Goal: Transaction & Acquisition: Book appointment/travel/reservation

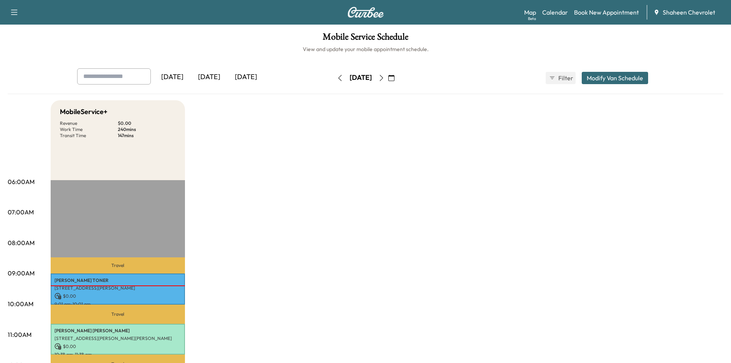
scroll to position [115, 0]
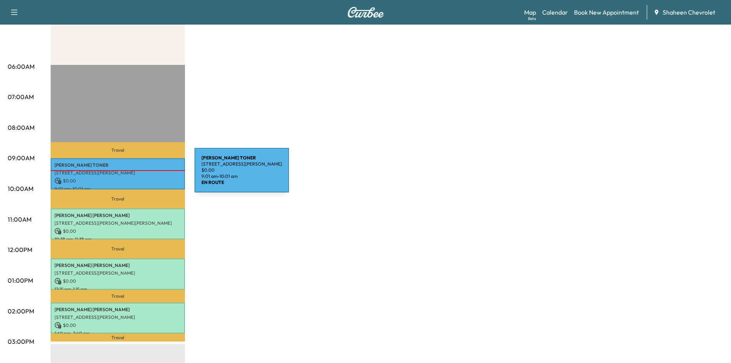
click at [137, 175] on p "[STREET_ADDRESS][PERSON_NAME]" at bounding box center [118, 173] width 127 height 6
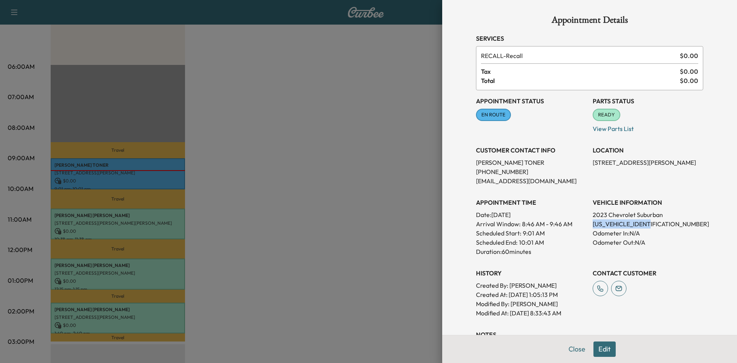
drag, startPoint x: 650, startPoint y: 224, endPoint x: 586, endPoint y: 222, distance: 63.4
click at [586, 222] on div "Appointment Status EN ROUTE Mark as Not Ready Parts Status READY Mark as Not Re…" at bounding box center [589, 203] width 227 height 227
copy p "[US_VEHICLE_IDENTIFICATION_NUMBER]"
click at [346, 141] on div at bounding box center [368, 181] width 737 height 363
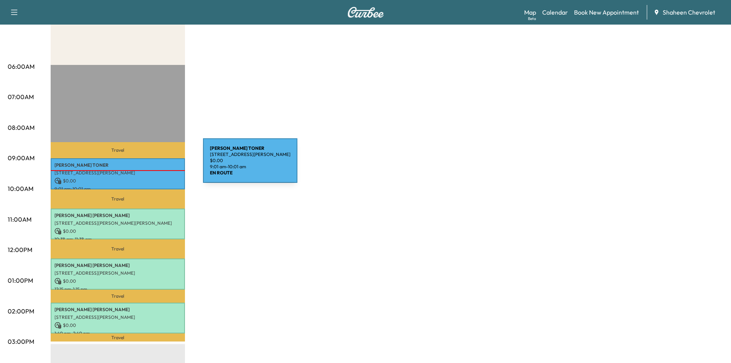
click at [146, 165] on p "[PERSON_NAME]" at bounding box center [118, 165] width 127 height 6
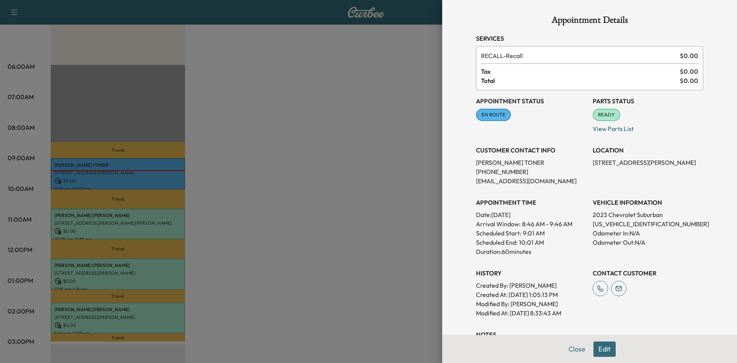
drag, startPoint x: 586, startPoint y: 164, endPoint x: 677, endPoint y: 166, distance: 91.4
click at [677, 166] on div "Appointment Status EN ROUTE Mark as Not Ready Parts Status READY Mark as Not Re…" at bounding box center [589, 203] width 227 height 227
copy p "[STREET_ADDRESS][PERSON_NAME]"
click at [343, 198] on div at bounding box center [368, 181] width 737 height 363
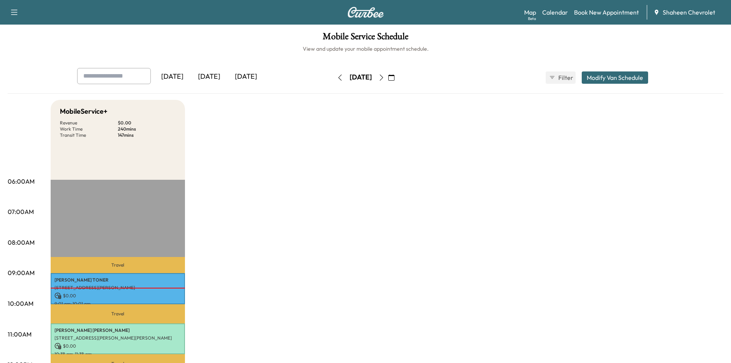
scroll to position [0, 0]
click at [15, 12] on icon "button" at bounding box center [14, 12] width 7 height 5
click at [164, 38] on h1 "Mobile Service Schedule" at bounding box center [366, 38] width 716 height 13
click at [534, 15] on link "Map Beta" at bounding box center [530, 12] width 12 height 9
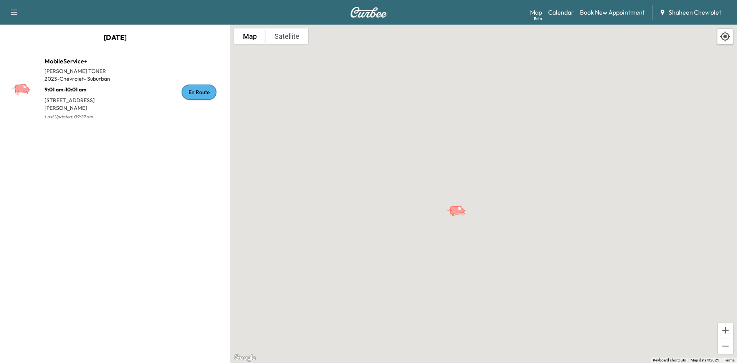
drag, startPoint x: 300, startPoint y: 218, endPoint x: 516, endPoint y: 211, distance: 216.7
click at [515, 212] on div "To activate drag with keyboard, press Alt + Enter. Once in keyboard drag state,…" at bounding box center [483, 194] width 507 height 338
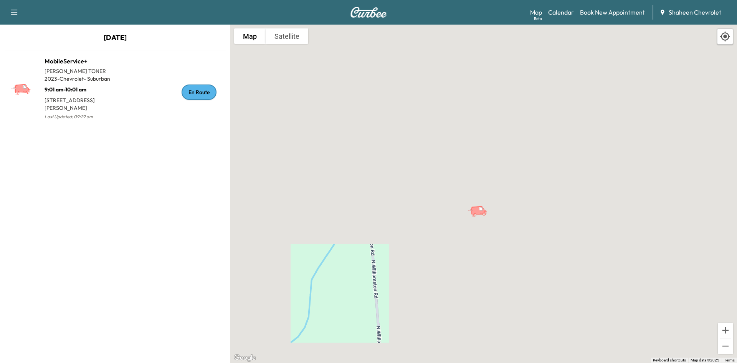
drag, startPoint x: 366, startPoint y: 225, endPoint x: 404, endPoint y: 225, distance: 38.4
click at [404, 225] on div "To activate drag with keyboard, press Alt + Enter. Once in keyboard drag state,…" at bounding box center [483, 194] width 507 height 338
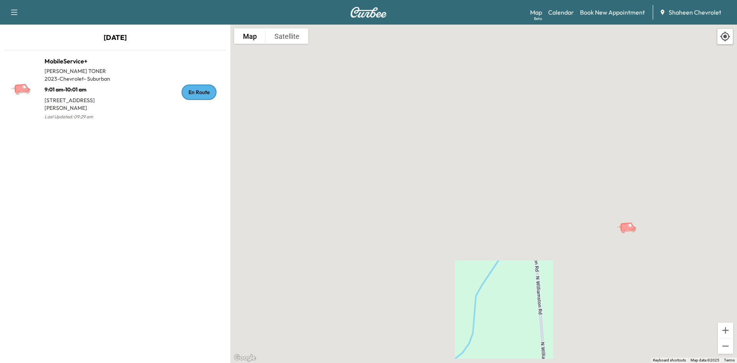
drag, startPoint x: 352, startPoint y: 237, endPoint x: 501, endPoint y: 251, distance: 150.0
click at [501, 251] on div "To activate drag with keyboard, press Alt + Enter. Once in keyboard drag state,…" at bounding box center [483, 194] width 507 height 338
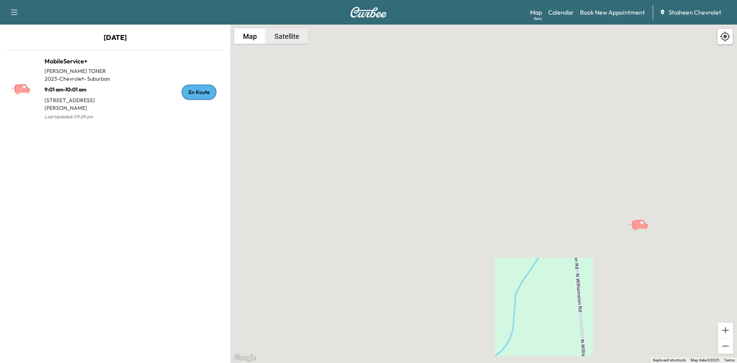
click at [282, 34] on button "Satellite" at bounding box center [287, 35] width 43 height 15
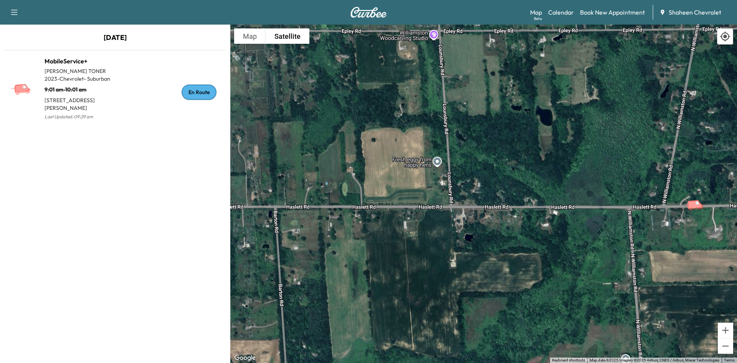
drag, startPoint x: 410, startPoint y: 197, endPoint x: 467, endPoint y: 176, distance: 59.6
click at [467, 176] on div "To activate drag with keyboard, press Alt + Enter. Once in keyboard drag state,…" at bounding box center [483, 194] width 507 height 338
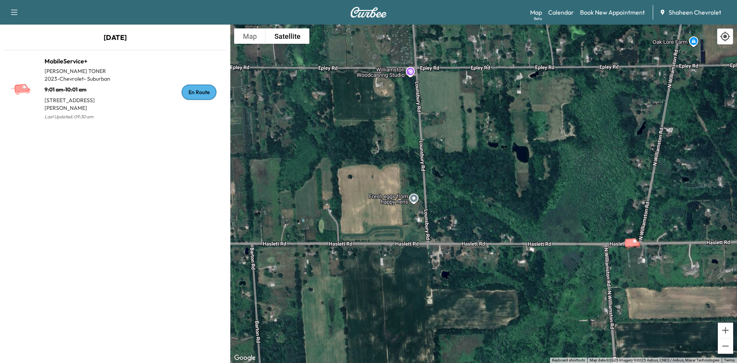
drag, startPoint x: 379, startPoint y: 251, endPoint x: 358, endPoint y: 284, distance: 39.0
click at [358, 284] on div "To activate drag with keyboard, press Alt + Enter. Once in keyboard drag state,…" at bounding box center [483, 194] width 507 height 338
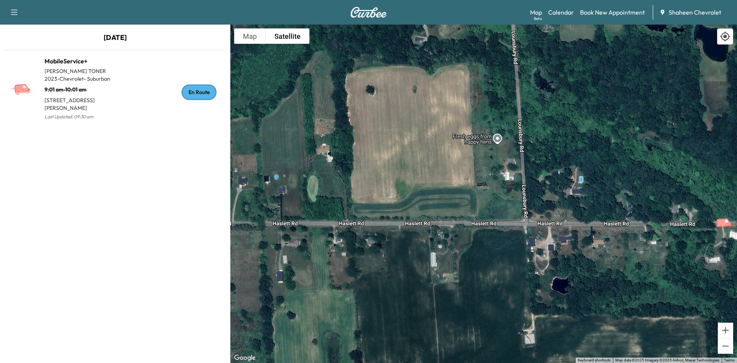
drag, startPoint x: 382, startPoint y: 248, endPoint x: 422, endPoint y: 234, distance: 42.3
click at [422, 234] on div "To activate drag with keyboard, press Alt + Enter. Once in keyboard drag state,…" at bounding box center [483, 194] width 507 height 338
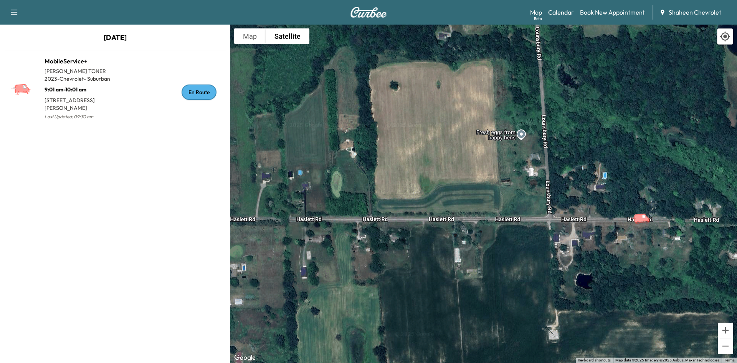
drag, startPoint x: 429, startPoint y: 235, endPoint x: 436, endPoint y: 246, distance: 13.6
click at [460, 242] on div "To activate drag with keyboard, press Alt + Enter. Once in keyboard drag state,…" at bounding box center [483, 194] width 507 height 338
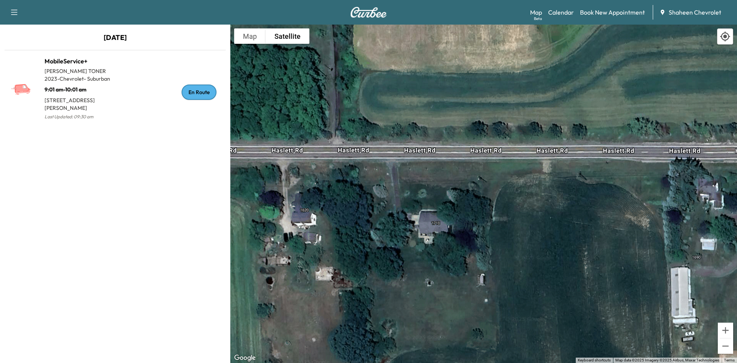
drag, startPoint x: 501, startPoint y: 214, endPoint x: 447, endPoint y: 218, distance: 54.7
click at [447, 218] on div "To activate drag with keyboard, press Alt + Enter. Once in keyboard drag state,…" at bounding box center [483, 194] width 507 height 338
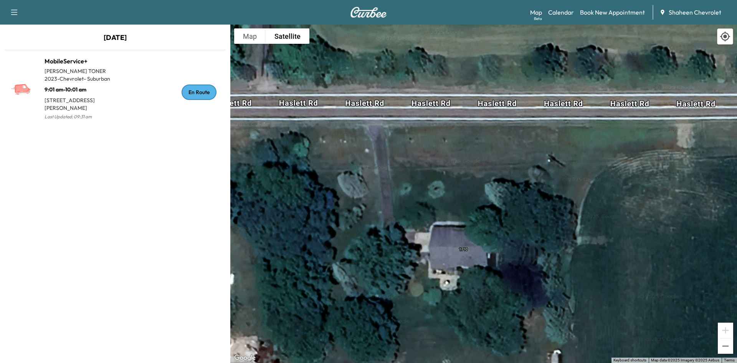
drag, startPoint x: 462, startPoint y: 146, endPoint x: 459, endPoint y: 175, distance: 29.7
click at [459, 175] on div "To activate drag with keyboard, press Alt + Enter. Once in keyboard drag state,…" at bounding box center [483, 194] width 507 height 338
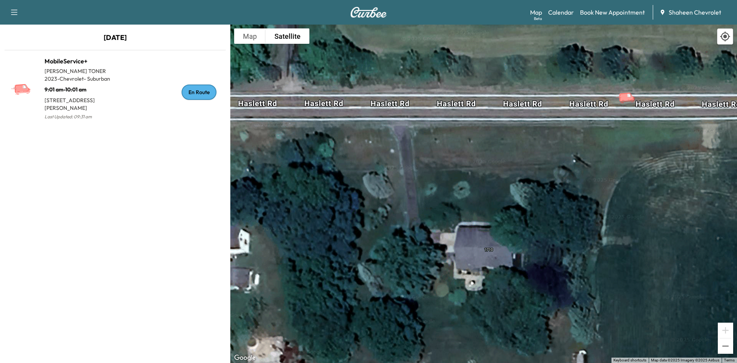
drag, startPoint x: 421, startPoint y: 170, endPoint x: 447, endPoint y: 166, distance: 26.0
click at [447, 166] on div "To activate drag with keyboard, press Alt + Enter. Once in keyboard drag state,…" at bounding box center [483, 194] width 507 height 338
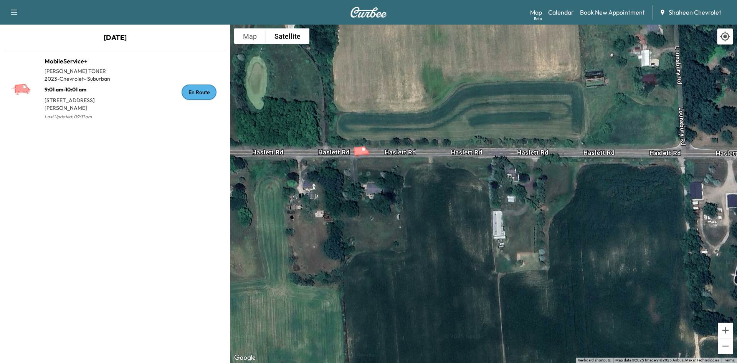
drag, startPoint x: 376, startPoint y: 101, endPoint x: 379, endPoint y: 200, distance: 99.1
click at [379, 200] on div "To activate drag with keyboard, press Alt + Enter. Once in keyboard drag state,…" at bounding box center [483, 194] width 507 height 338
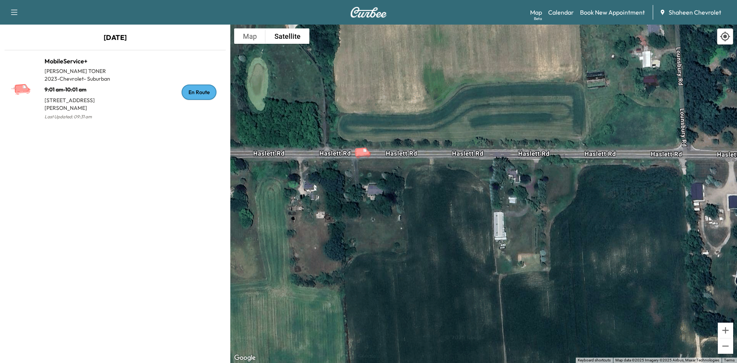
click at [730, 38] on icon at bounding box center [725, 36] width 11 height 11
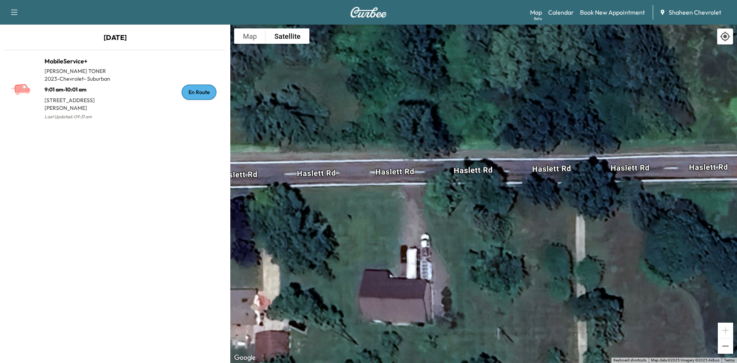
drag, startPoint x: 553, startPoint y: 206, endPoint x: 362, endPoint y: 170, distance: 194.1
click at [362, 170] on div "To activate drag with keyboard, press Alt + Enter. Once in keyboard drag state,…" at bounding box center [483, 194] width 507 height 338
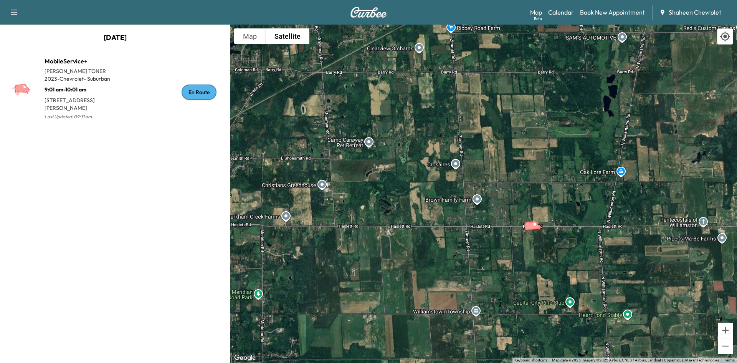
drag, startPoint x: 324, startPoint y: 224, endPoint x: 518, endPoint y: 239, distance: 194.1
click at [518, 239] on div "To activate drag with keyboard, press Alt + Enter. Once in keyboard drag state,…" at bounding box center [483, 194] width 507 height 338
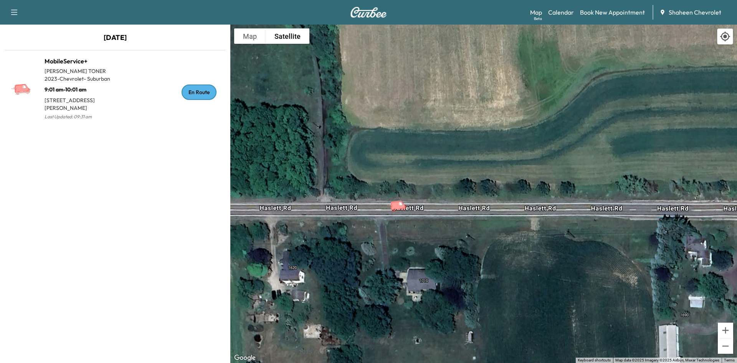
drag, startPoint x: 585, startPoint y: 121, endPoint x: 406, endPoint y: 265, distance: 229.1
click at [403, 280] on div "To activate drag with keyboard, press Alt + Enter. Once in keyboard drag state,…" at bounding box center [483, 194] width 507 height 338
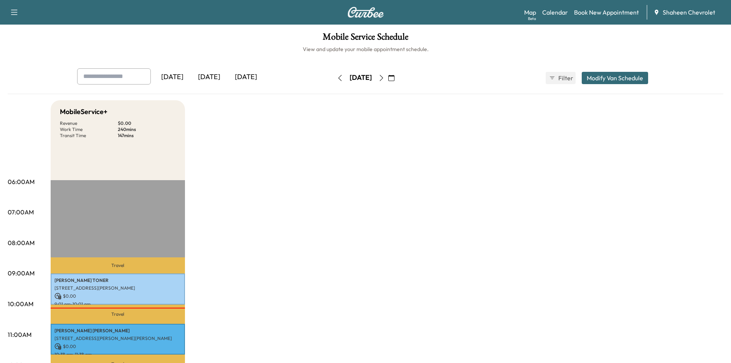
click at [385, 77] on icon "button" at bounding box center [382, 78] width 6 height 6
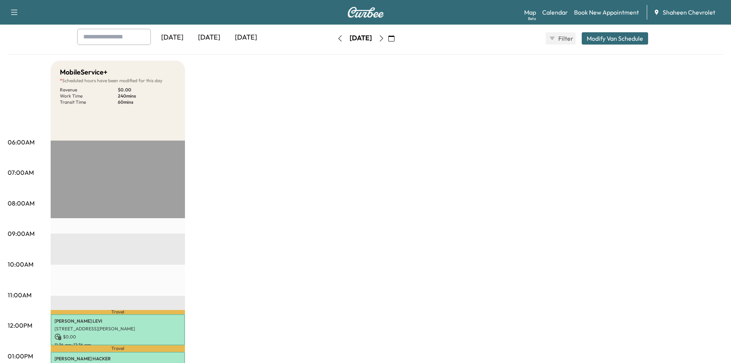
scroll to position [38, 0]
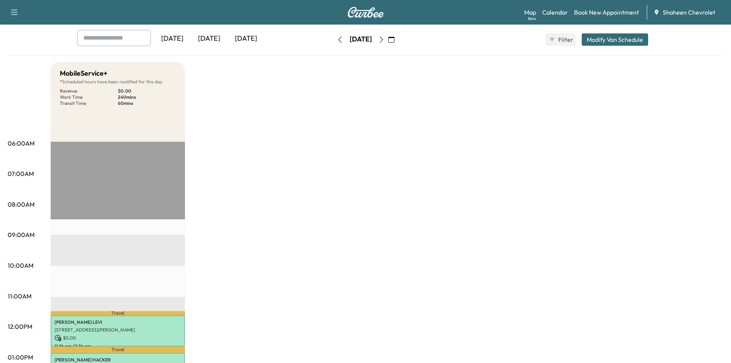
click at [385, 41] on icon "button" at bounding box center [382, 39] width 6 height 6
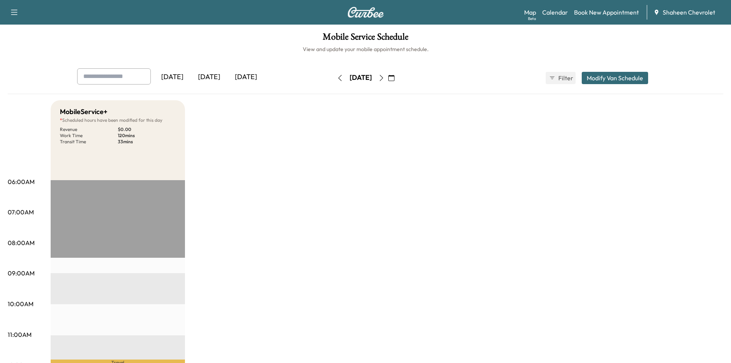
click at [385, 75] on icon "button" at bounding box center [382, 78] width 6 height 6
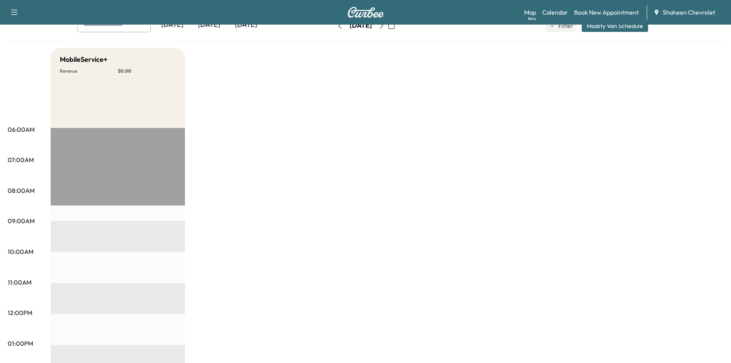
scroll to position [38, 0]
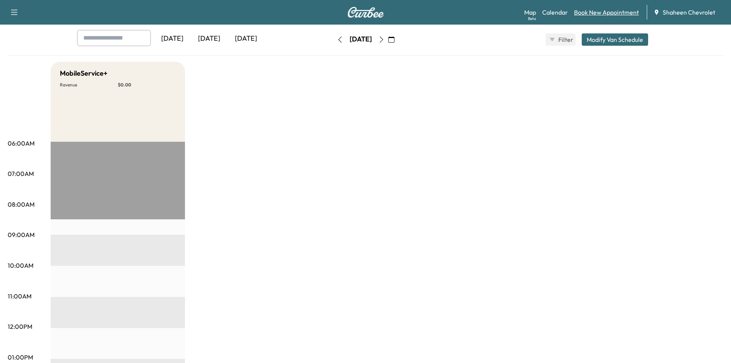
click at [592, 13] on link "Book New Appointment" at bounding box center [606, 12] width 65 height 9
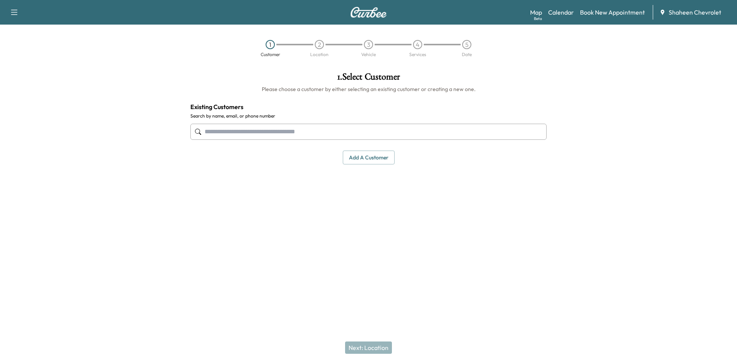
click at [242, 132] on input "text" at bounding box center [368, 132] width 356 height 16
click at [385, 158] on button "Add a customer" at bounding box center [369, 158] width 52 height 14
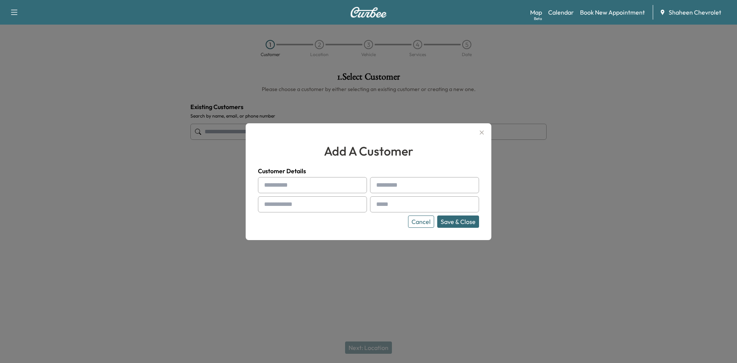
click at [288, 180] on input "text" at bounding box center [312, 185] width 109 height 16
type input "*******"
type input "*****"
click at [296, 210] on input "text" at bounding box center [312, 204] width 109 height 16
type input "**********"
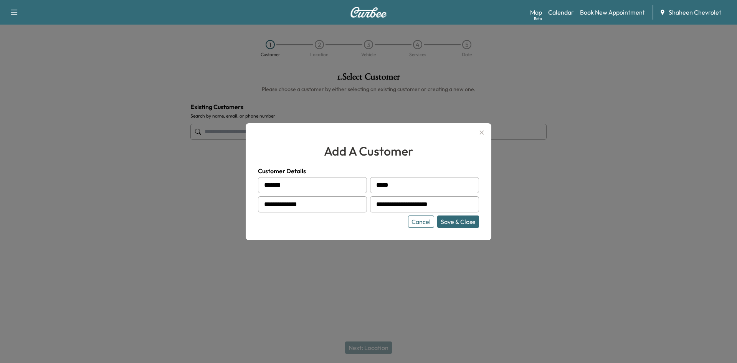
type input "**********"
click at [460, 222] on button "Save & Close" at bounding box center [458, 221] width 42 height 12
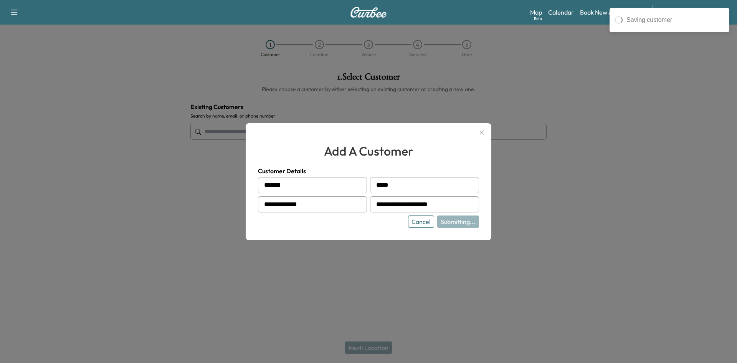
type input "**********"
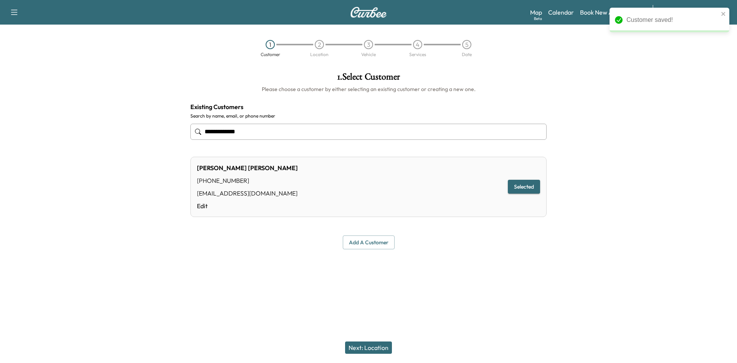
click at [374, 345] on button "Next: Location" at bounding box center [368, 347] width 47 height 12
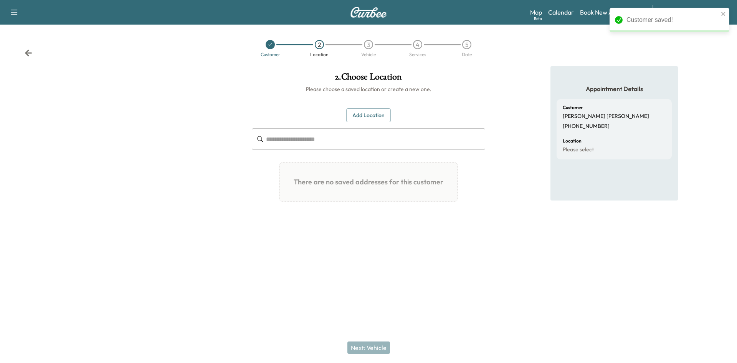
click at [287, 137] on input "text" at bounding box center [375, 139] width 219 height 22
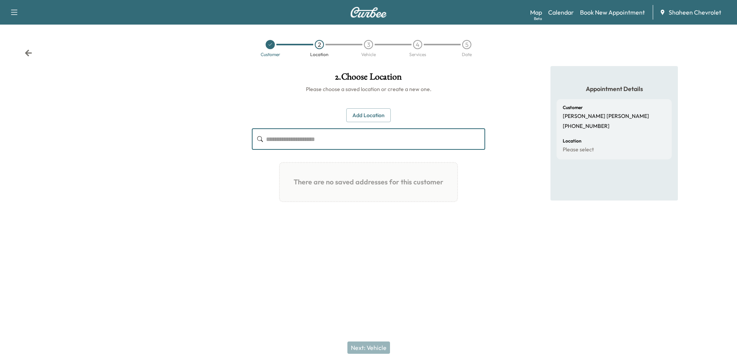
click at [362, 114] on button "Add Location" at bounding box center [368, 115] width 45 height 14
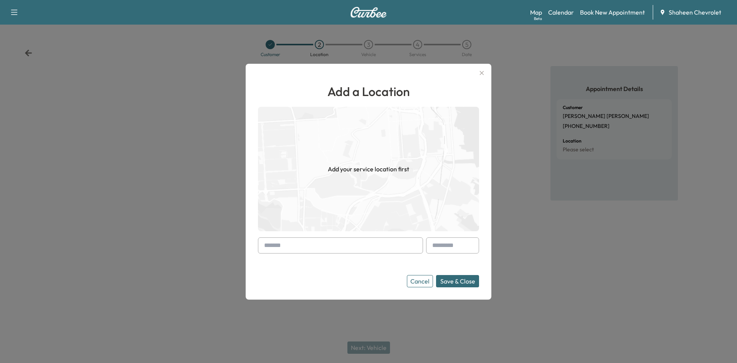
click at [307, 247] on input "text" at bounding box center [340, 245] width 165 height 16
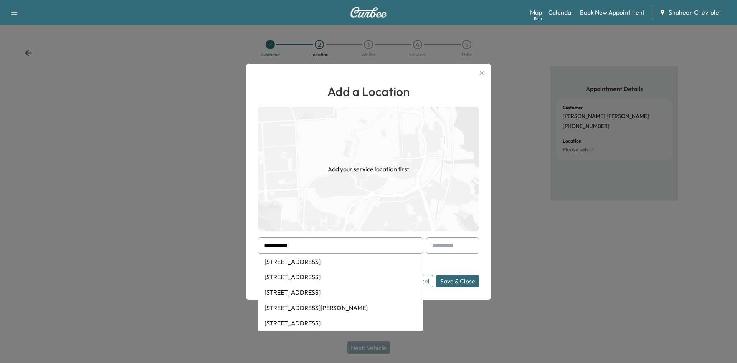
click at [318, 274] on li "[STREET_ADDRESS]" at bounding box center [340, 276] width 164 height 15
type input "**********"
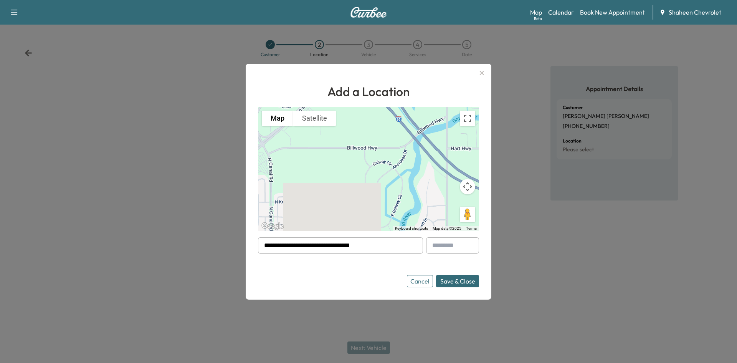
click at [462, 281] on button "Save & Close" at bounding box center [457, 281] width 43 height 12
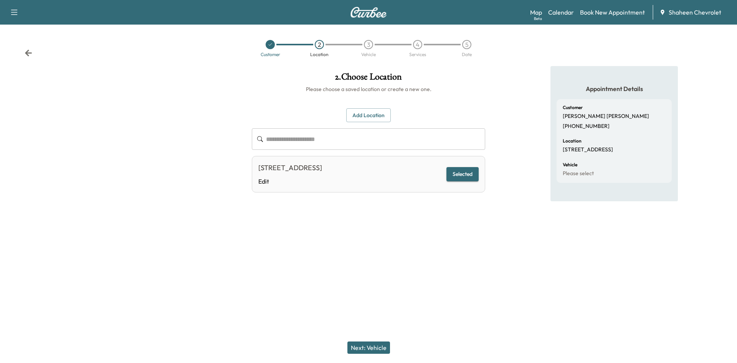
click at [374, 342] on button "Next: Vehicle" at bounding box center [368, 347] width 43 height 12
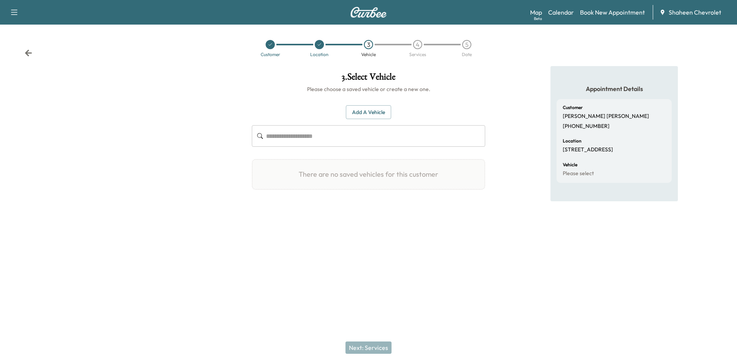
click at [365, 116] on button "Add a Vehicle" at bounding box center [368, 112] width 45 height 14
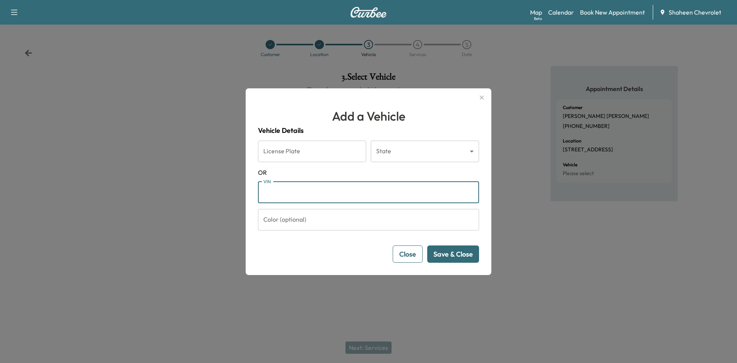
paste input "**********"
type input "**********"
click at [445, 253] on button "Save & Close" at bounding box center [453, 253] width 52 height 17
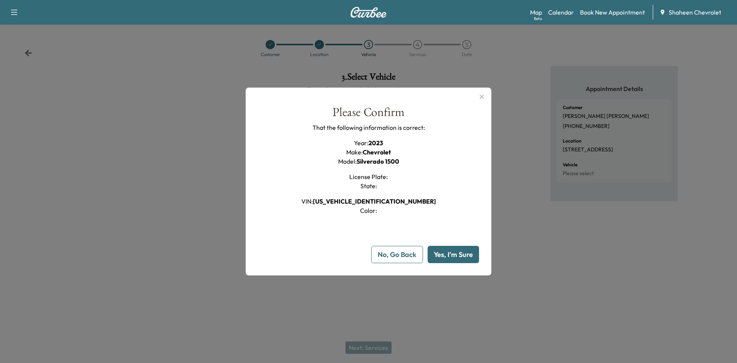
click at [445, 253] on button "Yes, I'm Sure" at bounding box center [453, 254] width 51 height 17
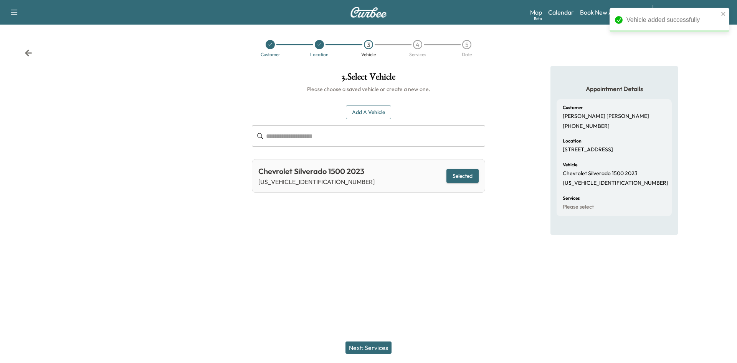
click at [366, 344] on button "Next: Services" at bounding box center [369, 347] width 46 height 12
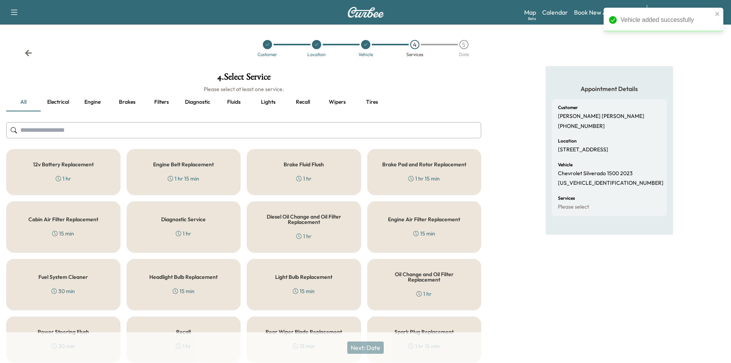
click at [62, 129] on input "text" at bounding box center [243, 130] width 475 height 16
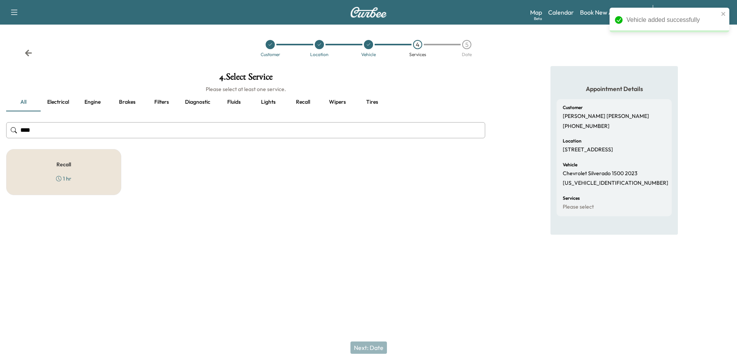
type input "****"
click at [84, 175] on div "Recall 1 hr" at bounding box center [63, 172] width 115 height 46
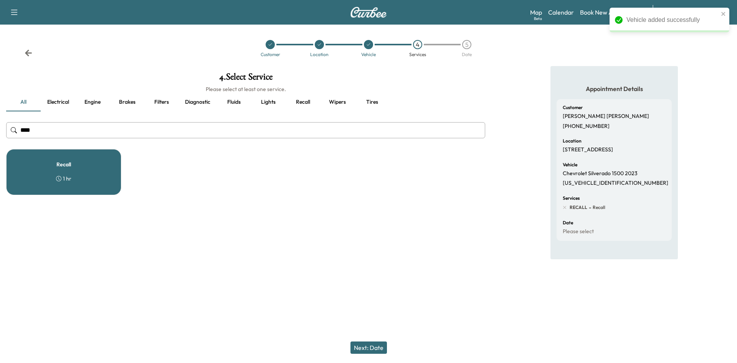
click at [371, 345] on button "Next: Date" at bounding box center [369, 347] width 36 height 12
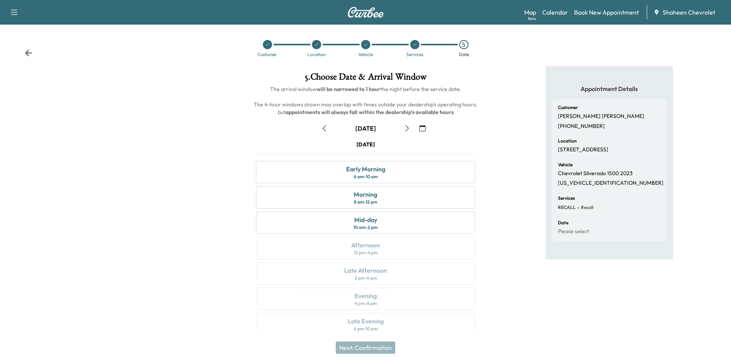
click at [407, 129] on icon "button" at bounding box center [407, 128] width 6 height 6
click at [408, 129] on icon "button" at bounding box center [406, 128] width 3 height 6
click at [388, 221] on div "Mid-day 10 am - 2 pm" at bounding box center [365, 223] width 219 height 22
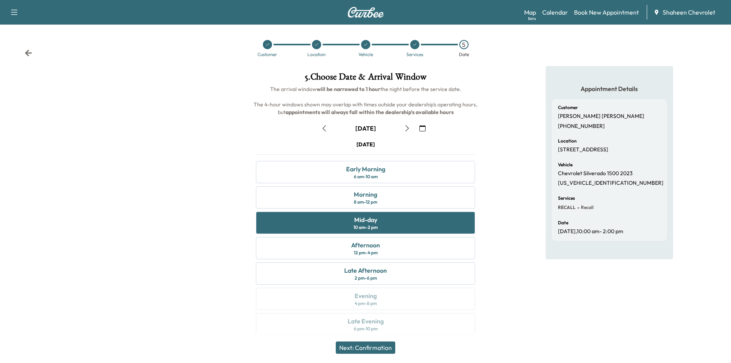
click at [374, 347] on button "Next: Confirmation" at bounding box center [366, 347] width 60 height 12
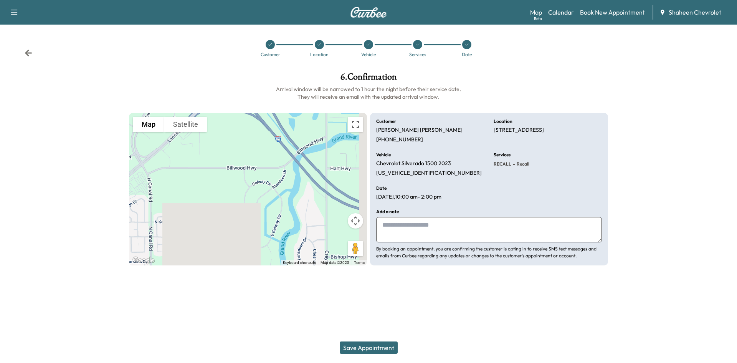
click at [374, 348] on button "Save Appointment" at bounding box center [369, 347] width 58 height 12
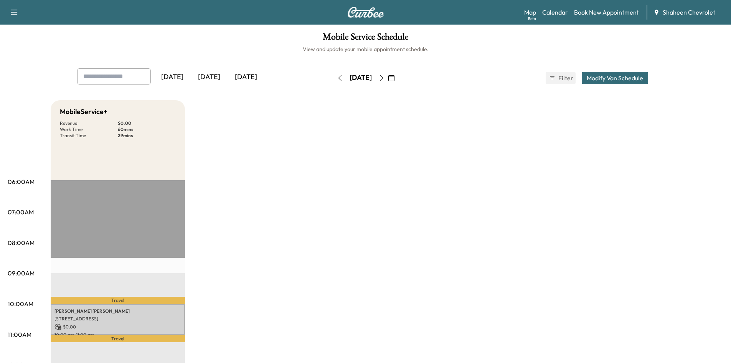
click at [337, 78] on icon "button" at bounding box center [340, 78] width 6 height 6
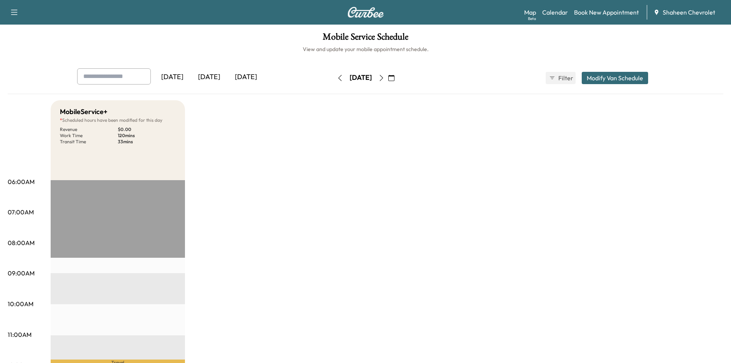
click at [337, 79] on icon "button" at bounding box center [340, 78] width 6 height 6
click at [385, 76] on icon "button" at bounding box center [382, 78] width 6 height 6
click at [337, 78] on icon "button" at bounding box center [340, 78] width 6 height 6
click at [594, 15] on link "Book New Appointment" at bounding box center [606, 12] width 65 height 9
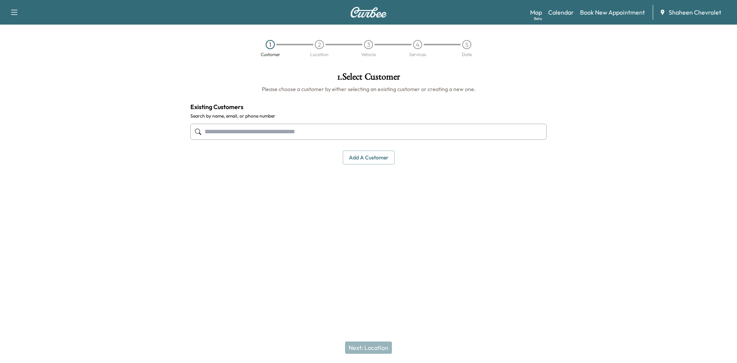
click at [384, 159] on button "Add a customer" at bounding box center [369, 158] width 52 height 14
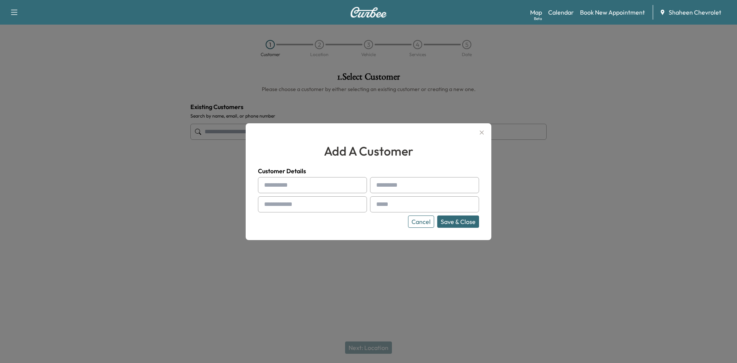
click at [285, 182] on input "text" at bounding box center [312, 185] width 109 height 16
type input "******"
type input "*******"
click at [319, 210] on input "text" at bounding box center [312, 204] width 109 height 16
type input "**********"
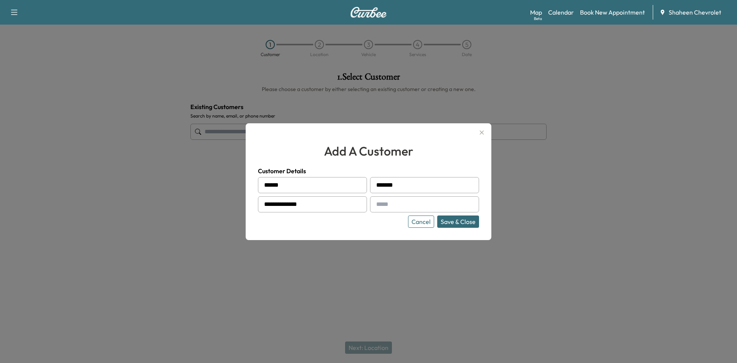
click at [415, 202] on input "text" at bounding box center [424, 204] width 109 height 16
type input "**********"
click at [463, 220] on button "Save & Close" at bounding box center [458, 221] width 42 height 12
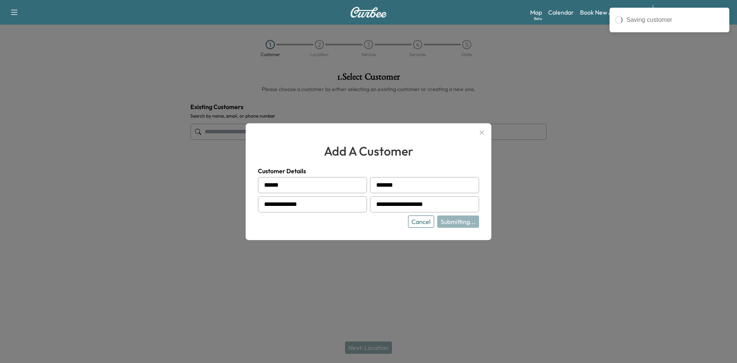
type input "**********"
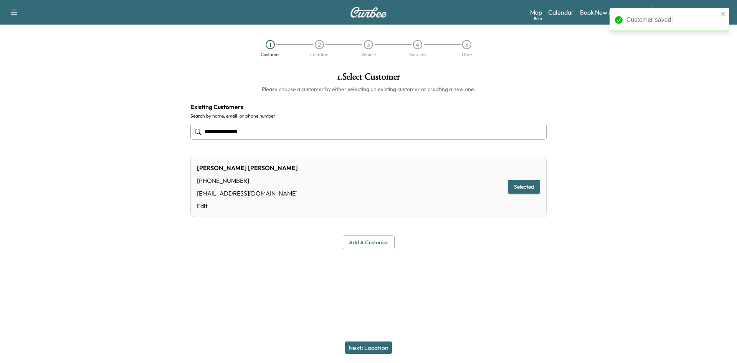
click at [384, 349] on button "Next: Location" at bounding box center [368, 347] width 47 height 12
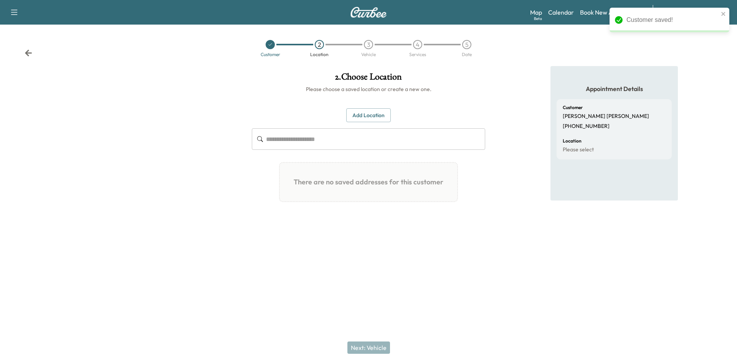
click at [375, 115] on button "Add Location" at bounding box center [368, 115] width 45 height 14
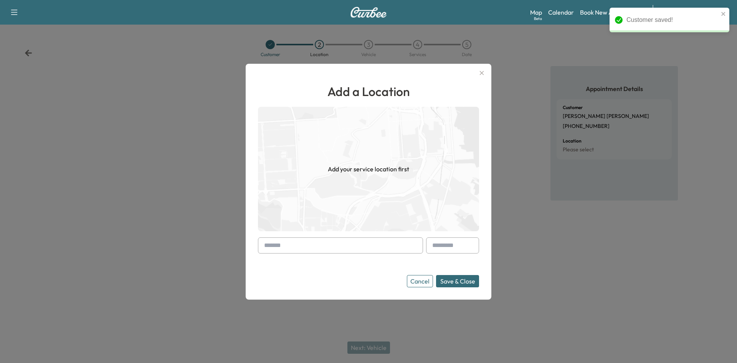
click at [299, 243] on input "text" at bounding box center [340, 245] width 165 height 16
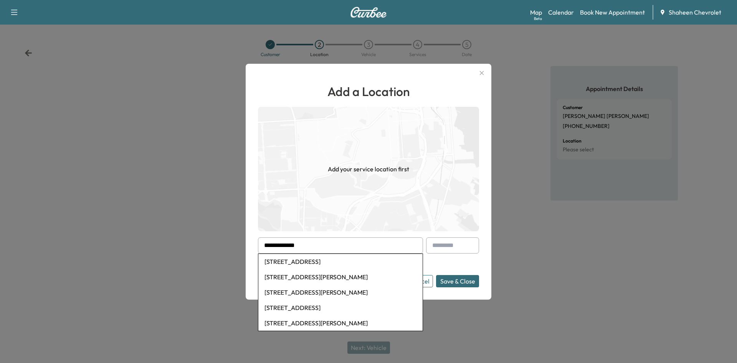
click at [306, 278] on li "[STREET_ADDRESS][PERSON_NAME]" at bounding box center [340, 276] width 164 height 15
type input "**********"
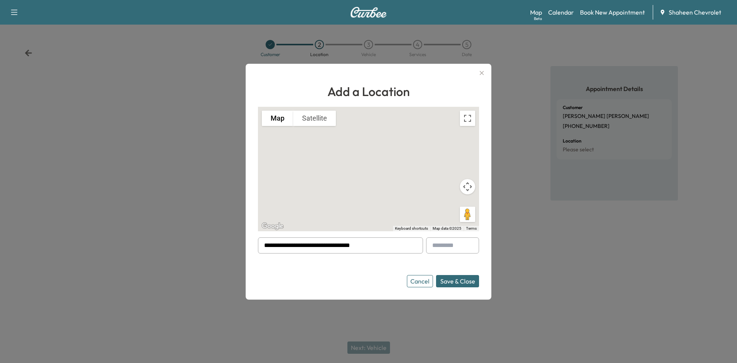
click at [466, 283] on button "Save & Close" at bounding box center [457, 281] width 43 height 12
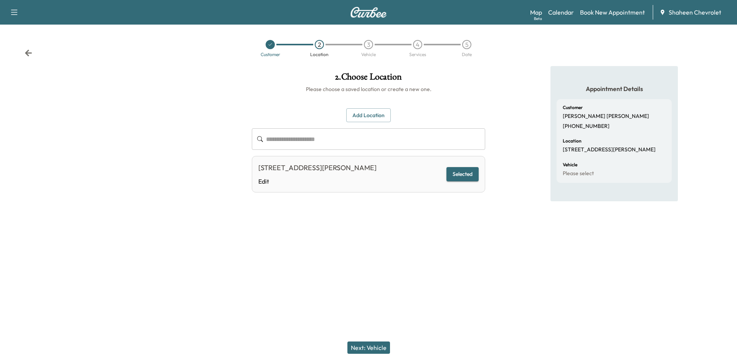
click at [379, 349] on button "Next: Vehicle" at bounding box center [368, 347] width 43 height 12
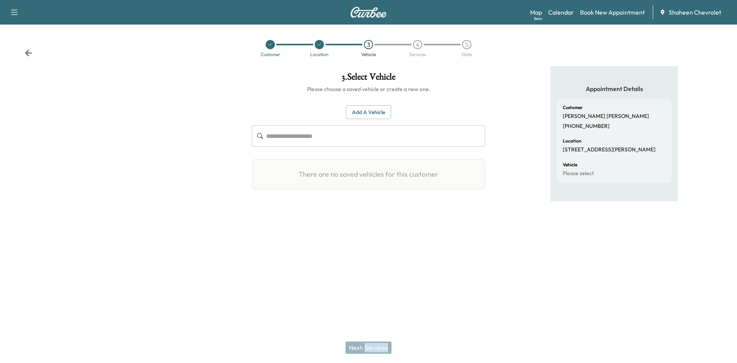
click at [379, 349] on div "Next: Services" at bounding box center [368, 347] width 737 height 31
click at [374, 114] on button "Add a Vehicle" at bounding box center [368, 112] width 45 height 14
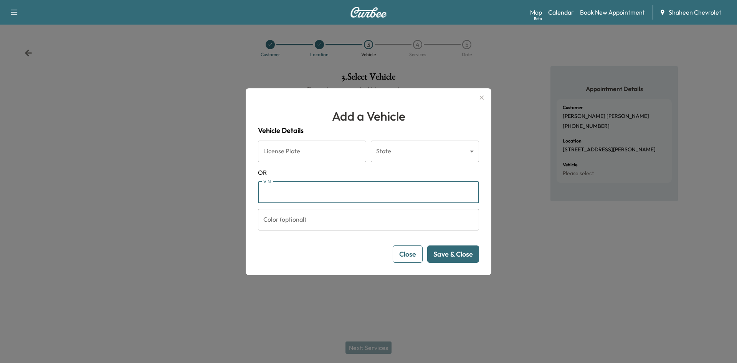
paste input "**********"
type input "**********"
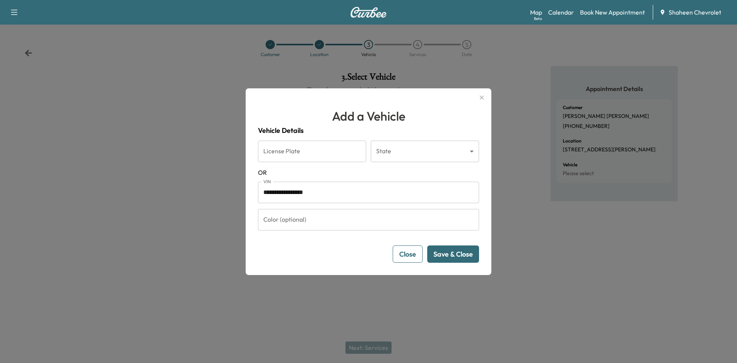
click at [444, 258] on button "Save & Close" at bounding box center [453, 253] width 52 height 17
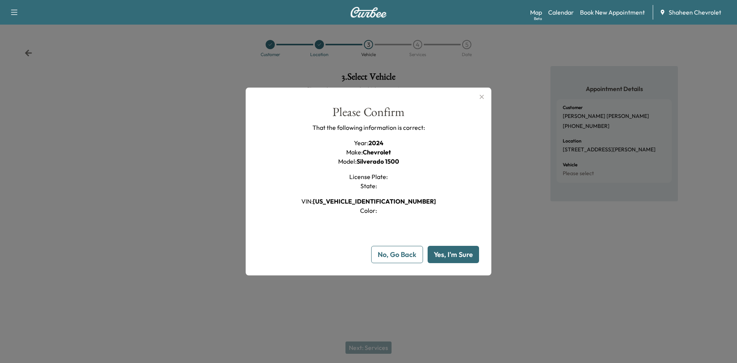
click at [444, 258] on button "Yes, I'm Sure" at bounding box center [453, 254] width 51 height 17
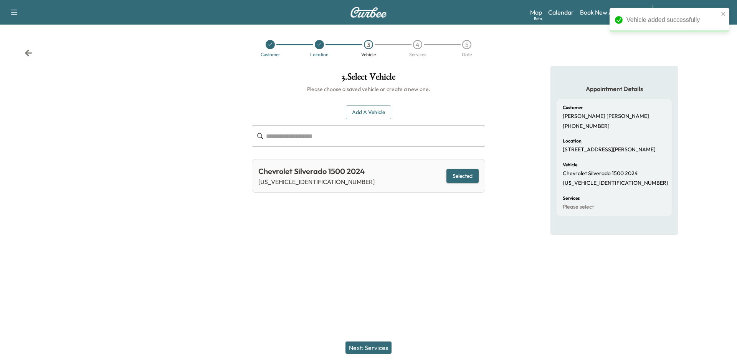
click at [374, 347] on button "Next: Services" at bounding box center [369, 347] width 46 height 12
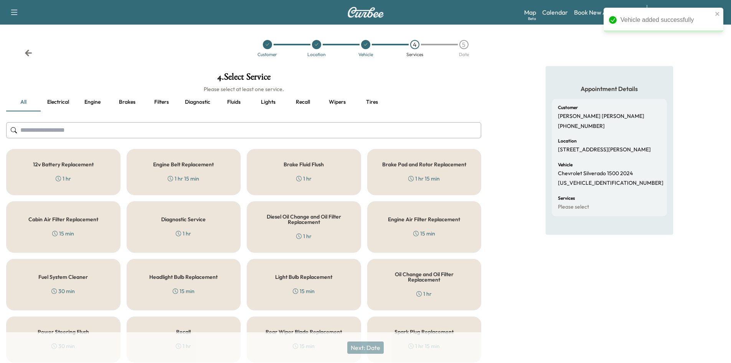
click at [100, 124] on input "text" at bounding box center [243, 130] width 475 height 16
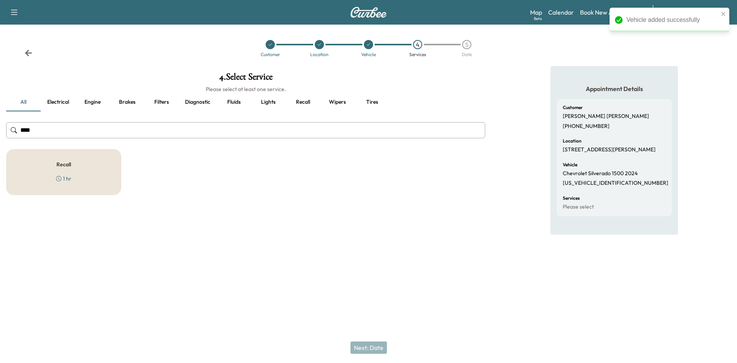
type input "****"
click at [84, 162] on div "Recall 1 hr" at bounding box center [63, 172] width 115 height 46
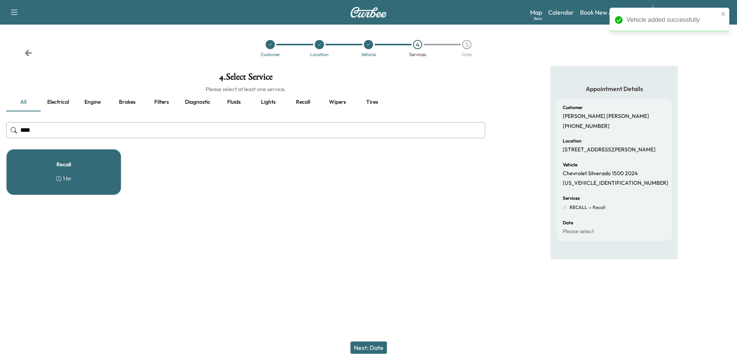
click at [376, 347] on button "Next: Date" at bounding box center [369, 347] width 36 height 12
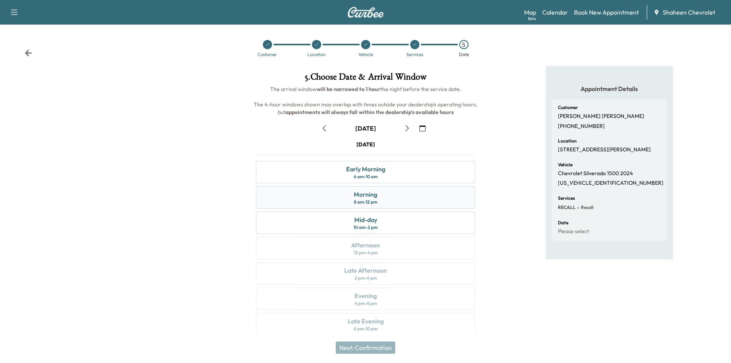
click at [386, 205] on div "Morning 8 am - 12 pm" at bounding box center [365, 197] width 219 height 22
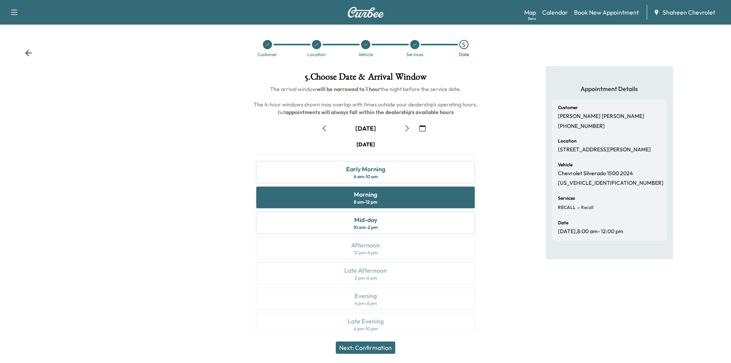
click at [384, 348] on button "Next: Confirmation" at bounding box center [366, 347] width 60 height 12
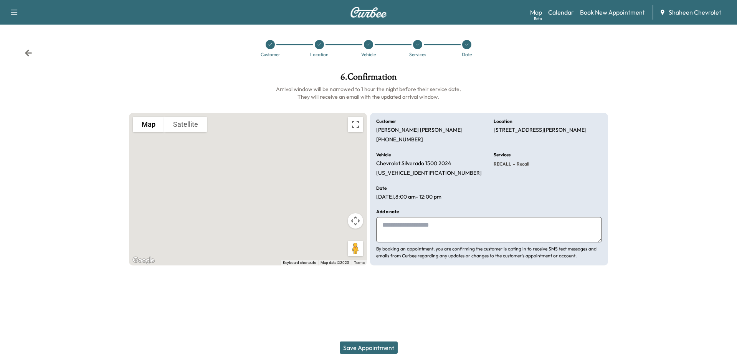
click at [383, 351] on button "Save Appointment" at bounding box center [369, 347] width 58 height 12
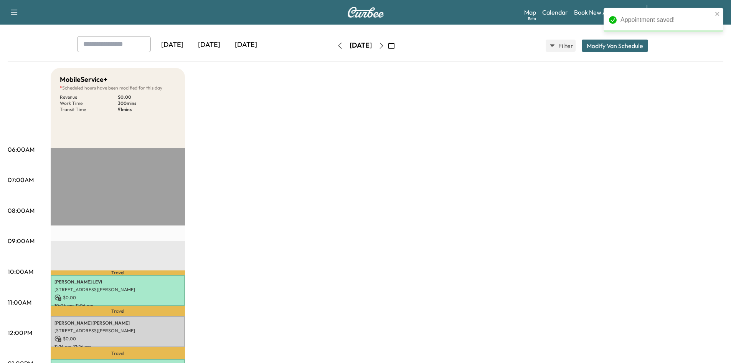
scroll to position [115, 0]
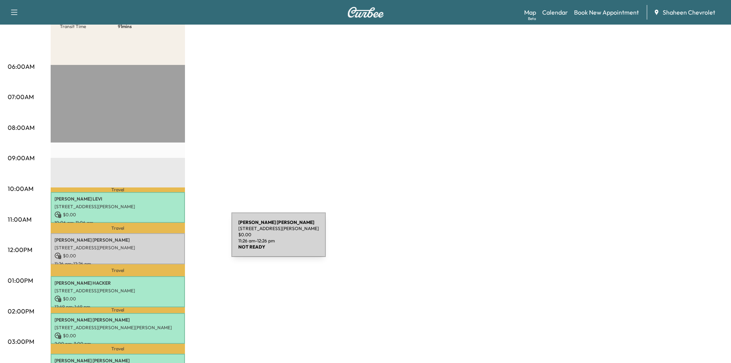
click at [174, 239] on p "[PERSON_NAME]" at bounding box center [118, 240] width 127 height 6
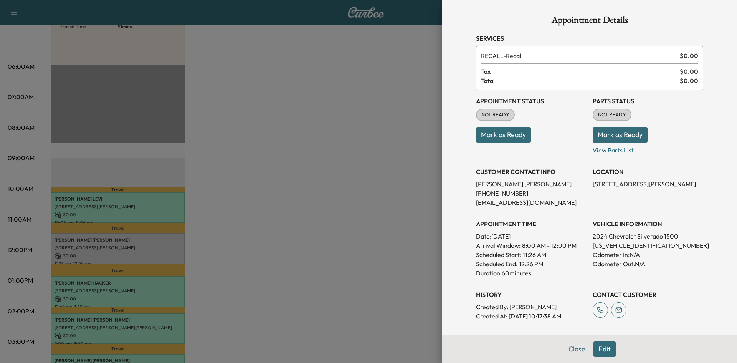
click at [513, 136] on button "Mark as Ready" at bounding box center [503, 134] width 55 height 15
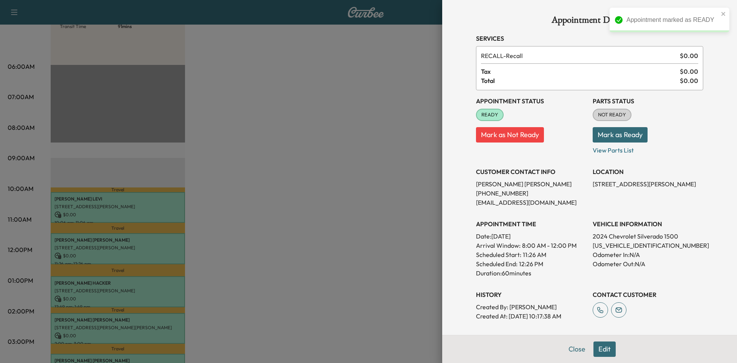
click at [612, 136] on button "Mark as Ready" at bounding box center [620, 134] width 55 height 15
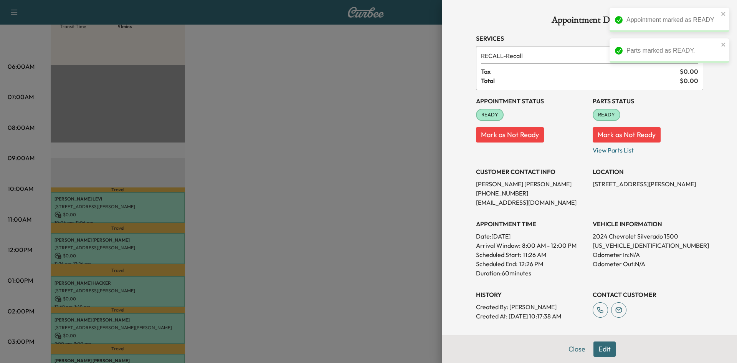
click at [282, 119] on div at bounding box center [368, 181] width 737 height 363
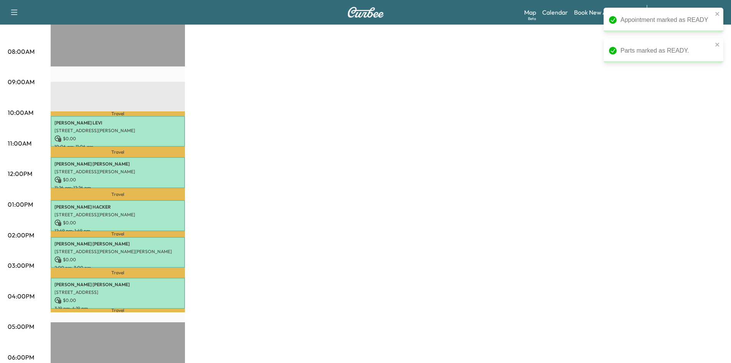
scroll to position [192, 0]
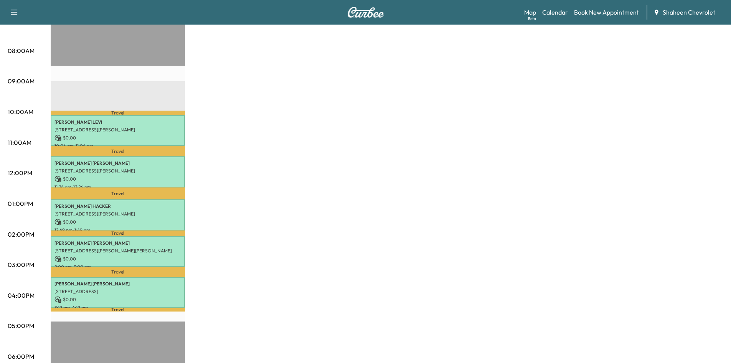
click at [635, 231] on div "MobileService+ * Scheduled hours have been modified for this day Revenue $ 0.00…" at bounding box center [387, 196] width 673 height 576
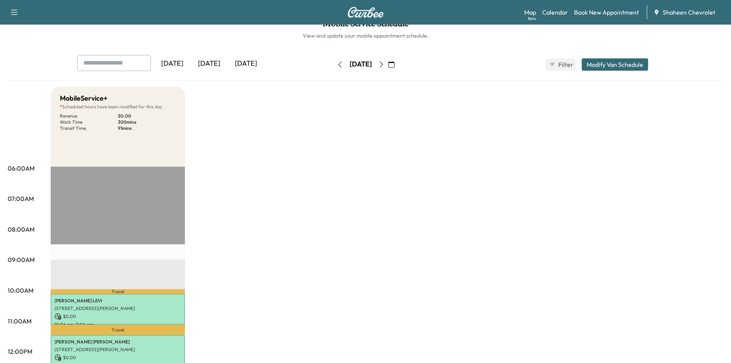
scroll to position [0, 0]
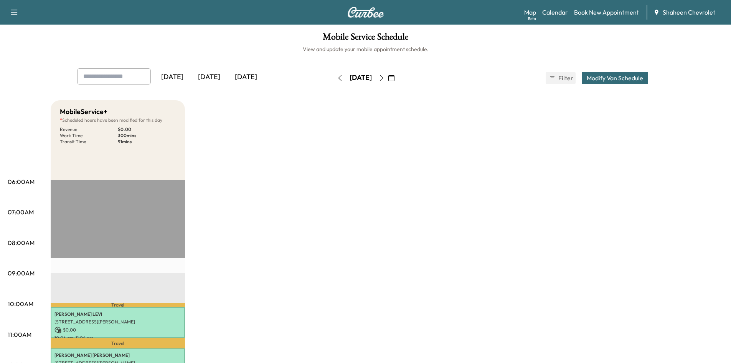
click at [337, 79] on icon "button" at bounding box center [340, 78] width 6 height 6
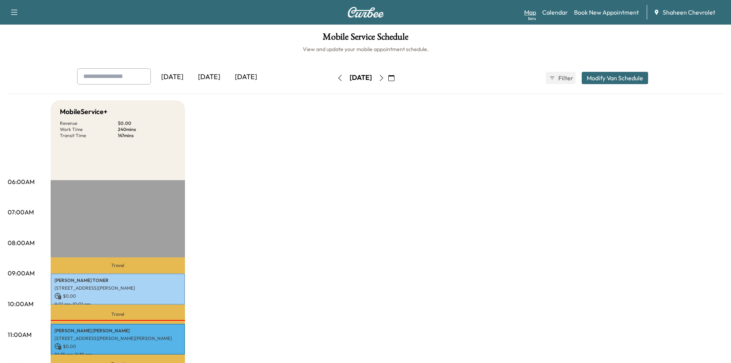
click at [529, 12] on link "Map Beta" at bounding box center [530, 12] width 12 height 9
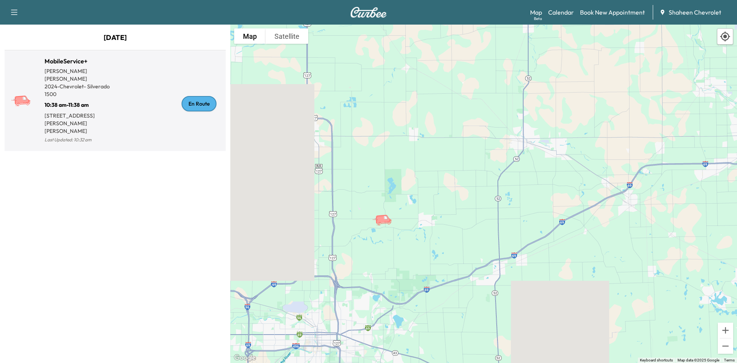
click at [196, 96] on div "En Route" at bounding box center [199, 103] width 35 height 15
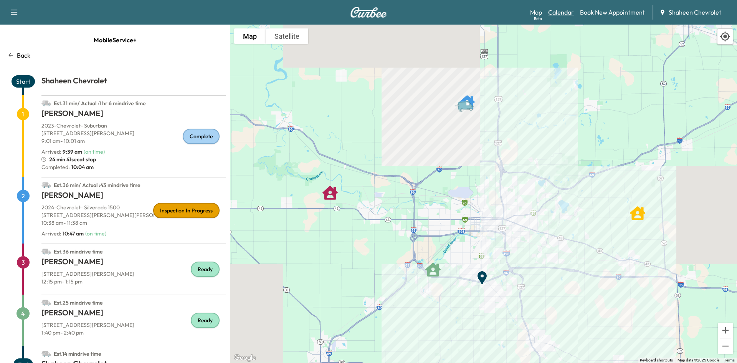
click at [566, 13] on link "Calendar" at bounding box center [561, 12] width 26 height 9
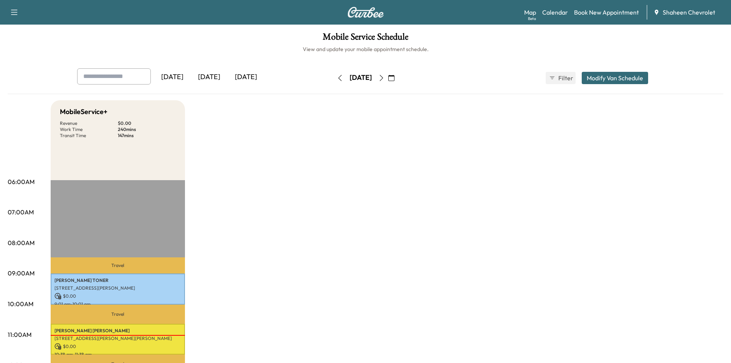
click at [385, 77] on icon "button" at bounding box center [382, 78] width 6 height 6
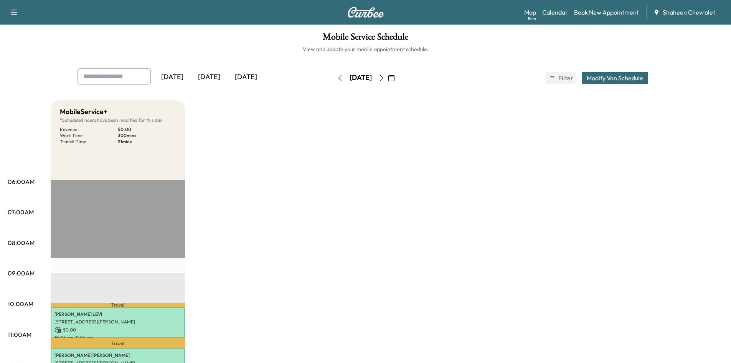
click at [385, 79] on icon "button" at bounding box center [382, 78] width 6 height 6
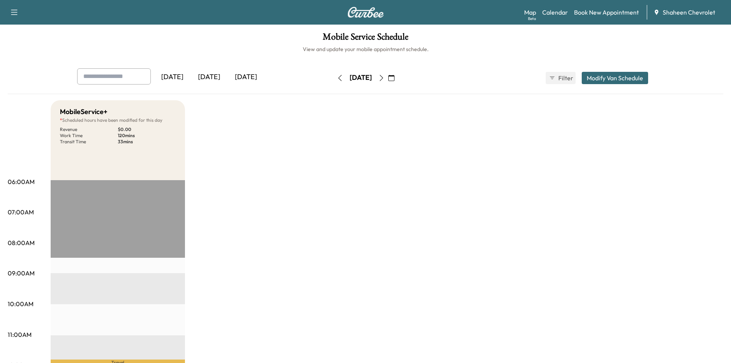
click at [385, 80] on icon "button" at bounding box center [382, 78] width 6 height 6
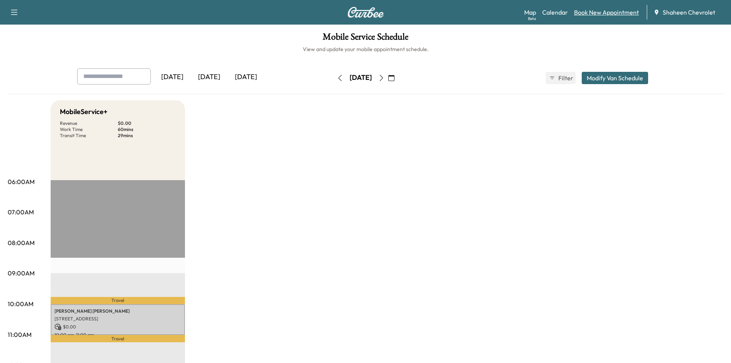
click at [602, 12] on link "Book New Appointment" at bounding box center [606, 12] width 65 height 9
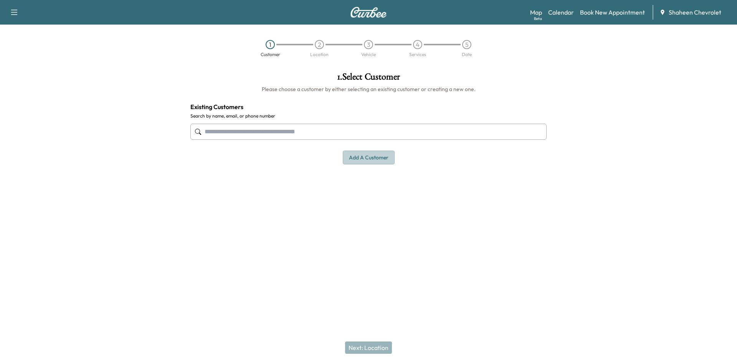
click at [381, 157] on button "Add a customer" at bounding box center [369, 158] width 52 height 14
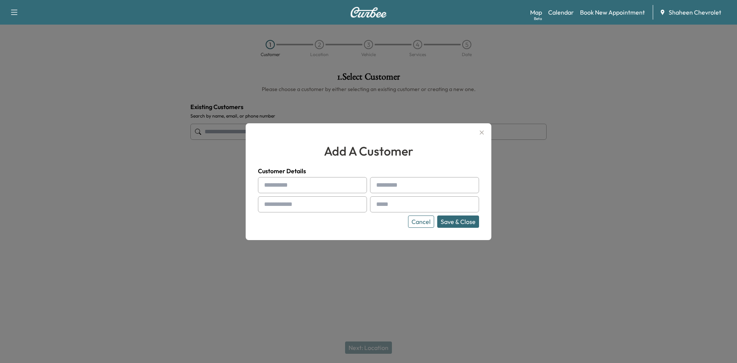
click at [295, 184] on input "text" at bounding box center [312, 185] width 109 height 16
type input "*"
type input "*******"
click at [298, 205] on input "text" at bounding box center [312, 204] width 109 height 16
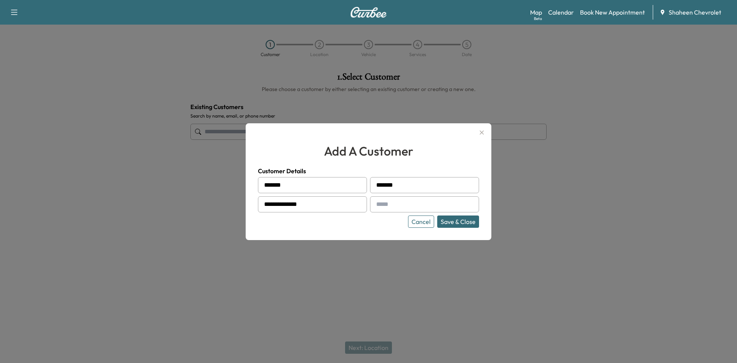
type input "**********"
click at [396, 202] on input "text" at bounding box center [424, 204] width 109 height 16
type input "**********"
click at [452, 225] on button "Save & Close" at bounding box center [458, 221] width 42 height 12
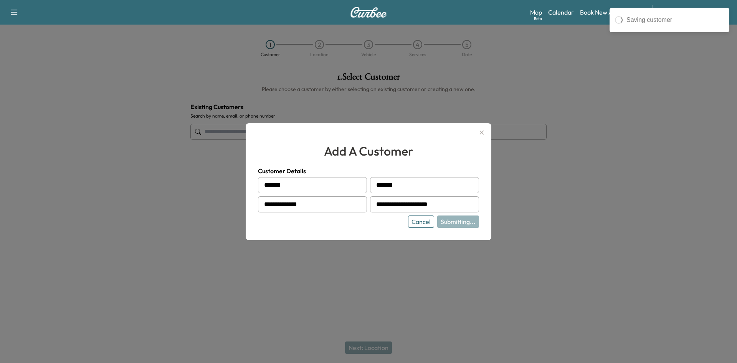
type input "**********"
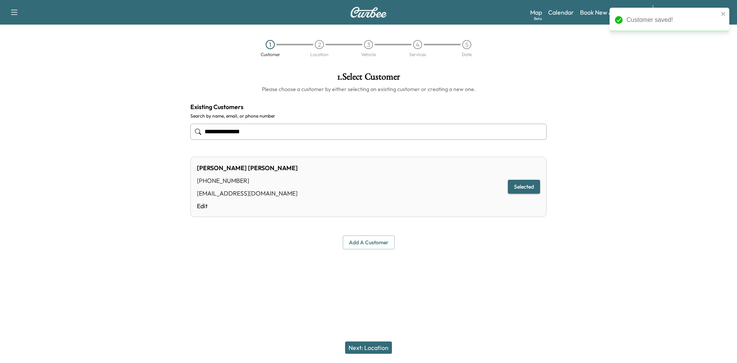
click at [373, 344] on button "Next: Location" at bounding box center [368, 347] width 47 height 12
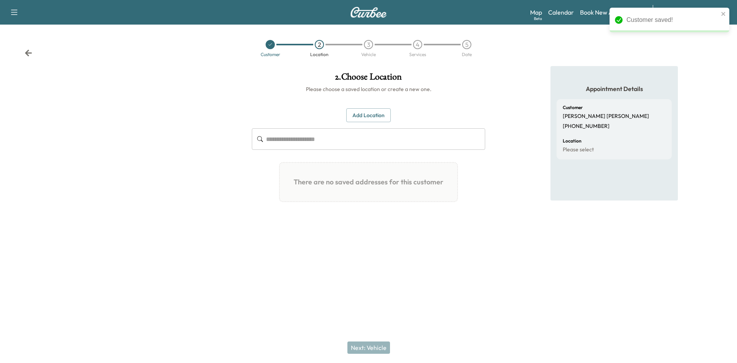
click at [376, 115] on button "Add Location" at bounding box center [368, 115] width 45 height 14
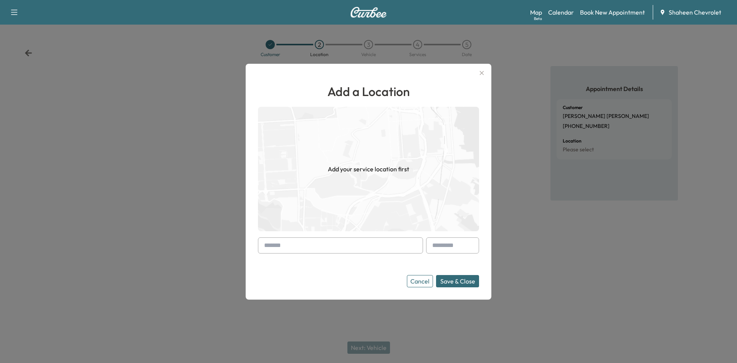
click at [296, 243] on input "text" at bounding box center [340, 245] width 165 height 16
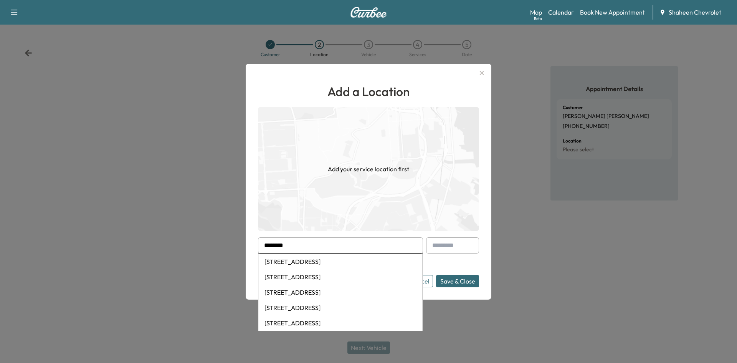
click at [304, 263] on li "[STREET_ADDRESS]" at bounding box center [340, 261] width 164 height 15
type input "**********"
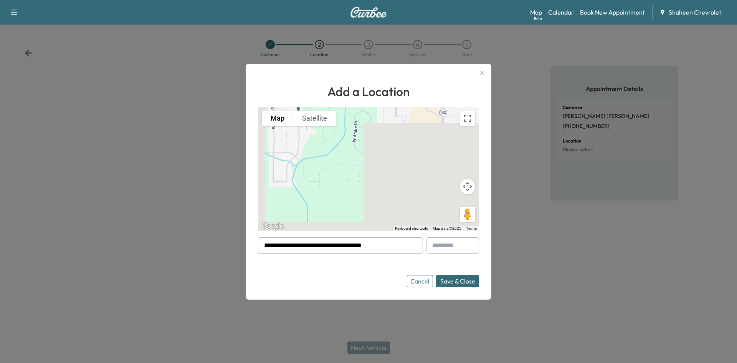
click at [459, 279] on button "Save & Close" at bounding box center [457, 281] width 43 height 12
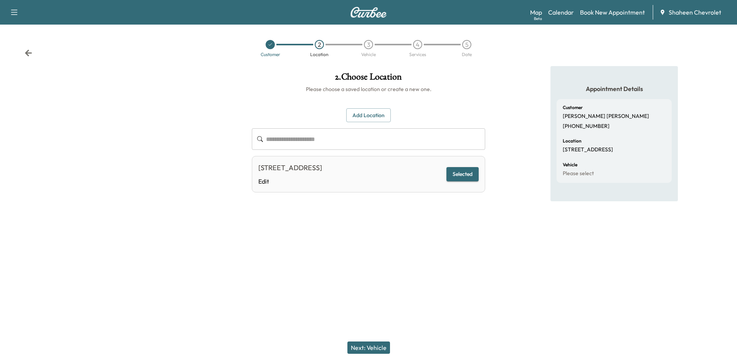
click at [372, 348] on button "Next: Vehicle" at bounding box center [368, 347] width 43 height 12
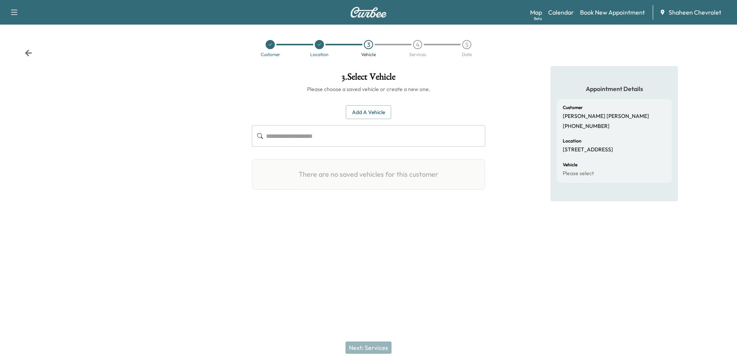
click at [375, 116] on button "Add a Vehicle" at bounding box center [368, 112] width 45 height 14
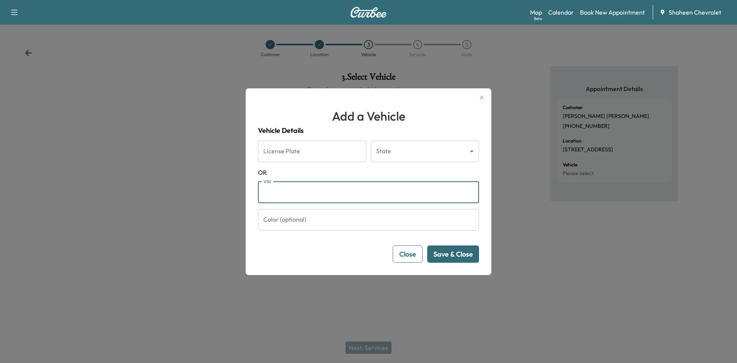
paste input "**********"
type input "**********"
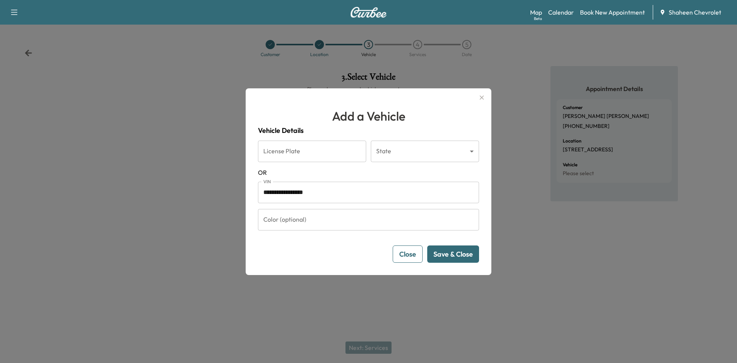
click at [441, 256] on button "Save & Close" at bounding box center [453, 253] width 52 height 17
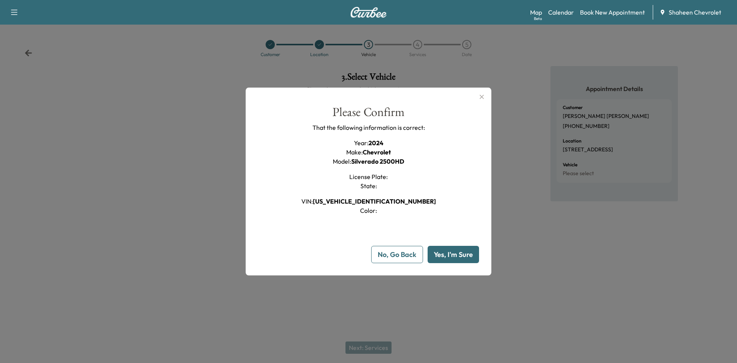
click at [438, 255] on button "Yes, I'm Sure" at bounding box center [453, 254] width 51 height 17
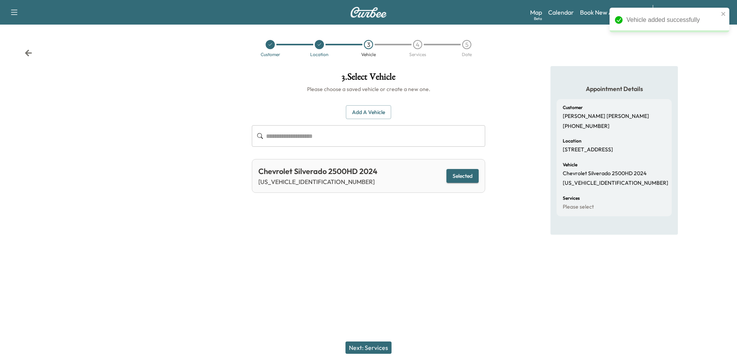
click at [382, 346] on button "Next: Services" at bounding box center [369, 347] width 46 height 12
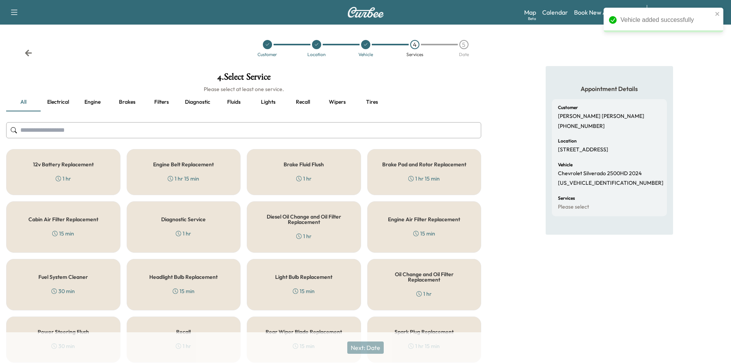
click at [122, 125] on input "text" at bounding box center [243, 130] width 475 height 16
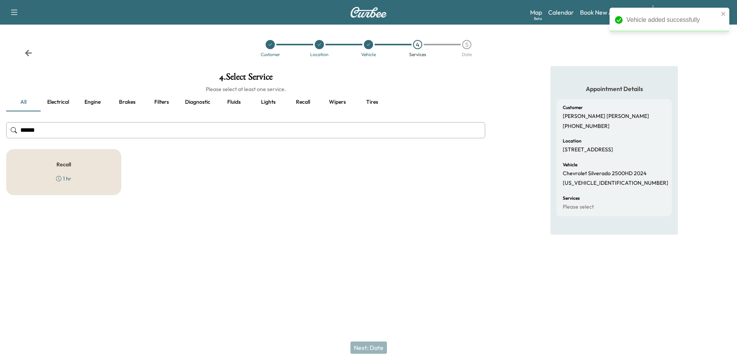
type input "******"
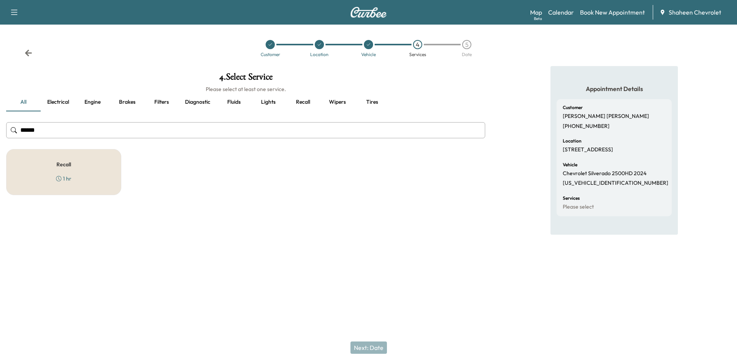
click at [106, 172] on div "Recall 1 hr" at bounding box center [63, 172] width 115 height 46
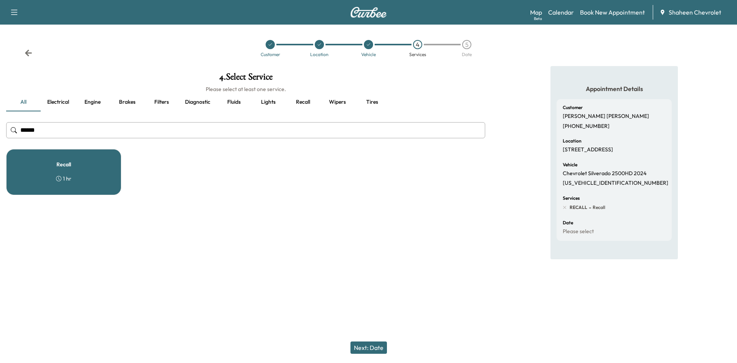
click at [372, 351] on button "Next: Date" at bounding box center [369, 347] width 36 height 12
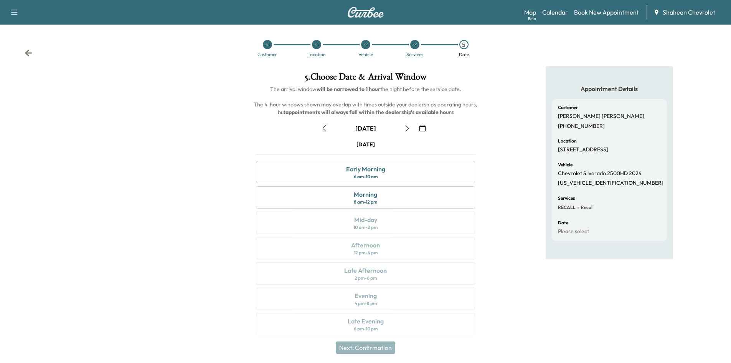
click at [406, 129] on icon "button" at bounding box center [407, 128] width 6 height 6
click at [409, 127] on icon "button" at bounding box center [407, 128] width 6 height 6
click at [402, 195] on div "Morning 8 am - 12 pm" at bounding box center [365, 197] width 219 height 22
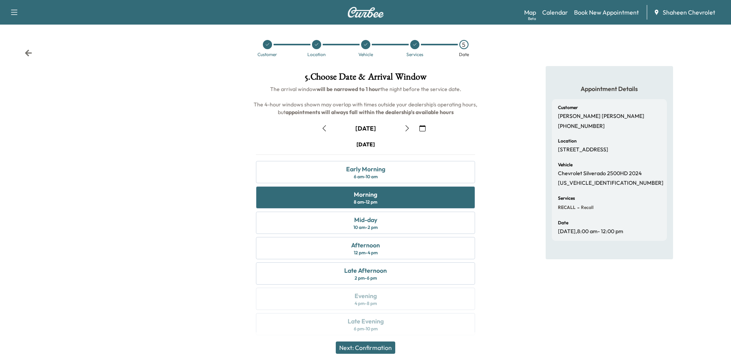
click at [381, 347] on button "Next: Confirmation" at bounding box center [366, 347] width 60 height 12
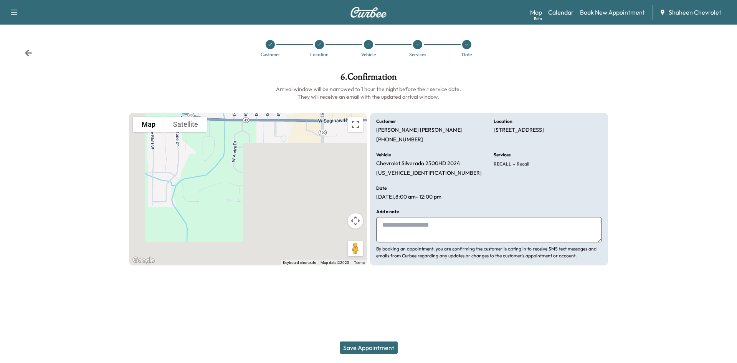
click at [29, 51] on icon at bounding box center [29, 53] width 8 height 8
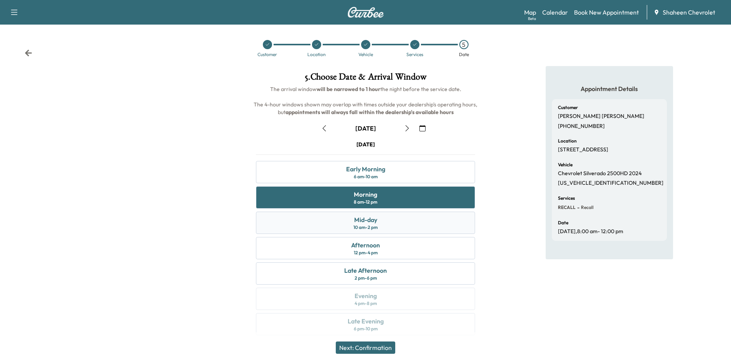
click at [374, 223] on div "Mid-day" at bounding box center [365, 219] width 23 height 9
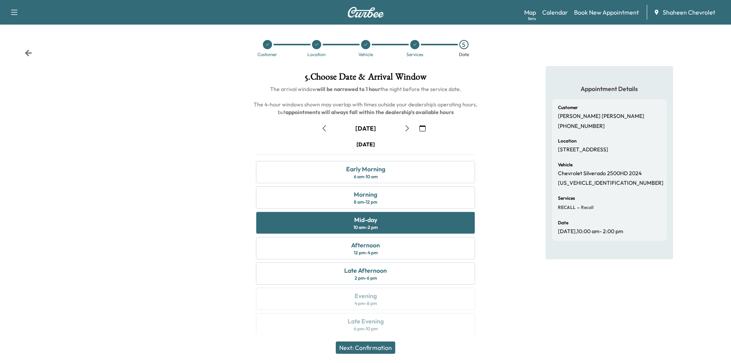
click at [376, 342] on button "Next: Confirmation" at bounding box center [366, 347] width 60 height 12
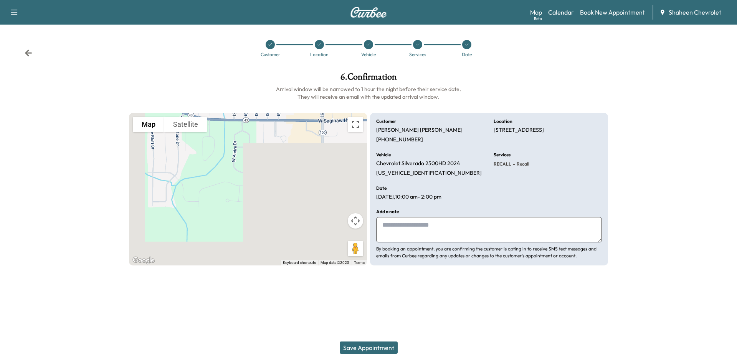
click at [417, 232] on textarea at bounding box center [489, 229] width 226 height 25
type textarea "*"
type textarea "**********"
click at [369, 350] on button "Save Appointment" at bounding box center [369, 347] width 58 height 12
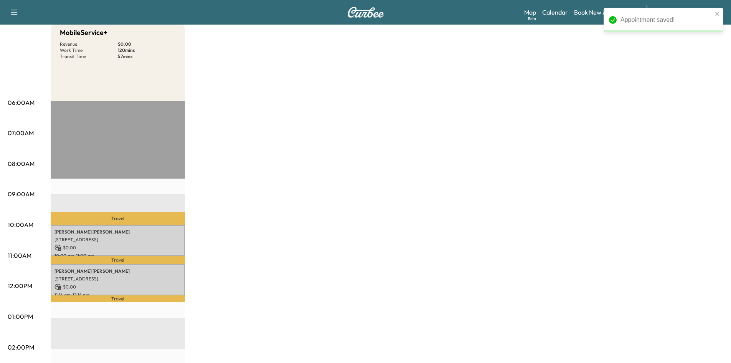
scroll to position [115, 0]
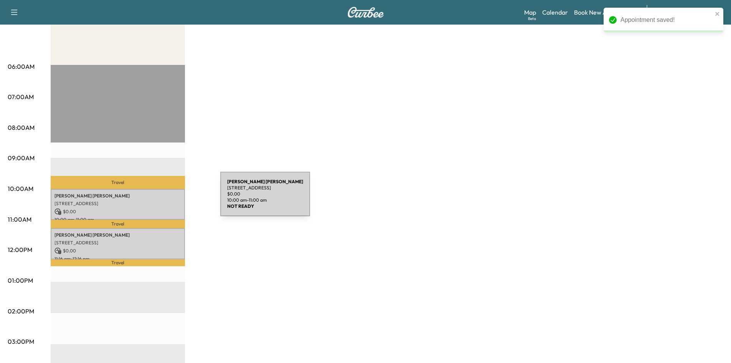
click at [163, 200] on p "[STREET_ADDRESS]" at bounding box center [118, 203] width 127 height 6
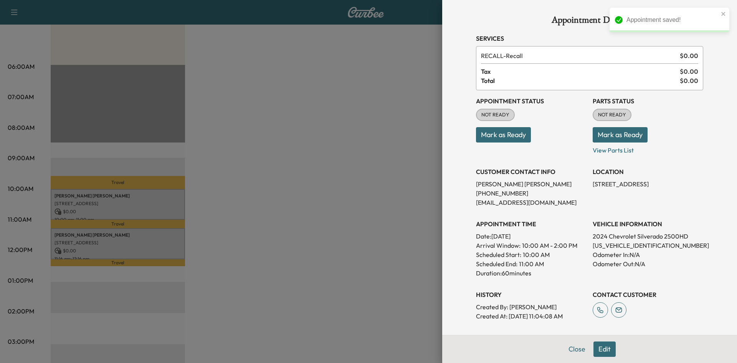
click at [501, 129] on button "Mark as Ready" at bounding box center [503, 134] width 55 height 15
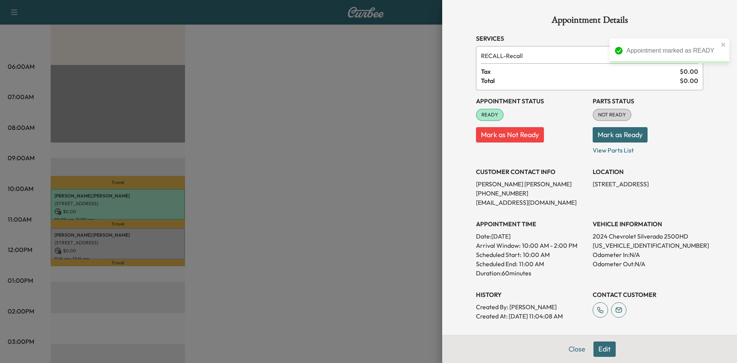
click at [612, 137] on button "Mark as Ready" at bounding box center [620, 134] width 55 height 15
click at [141, 240] on div at bounding box center [368, 181] width 737 height 363
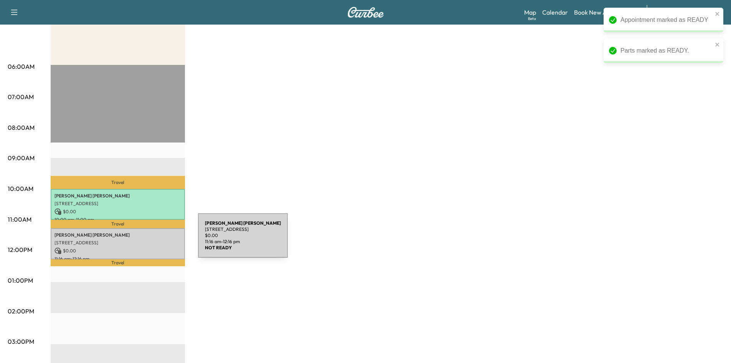
click at [141, 240] on p "[STREET_ADDRESS]" at bounding box center [118, 243] width 127 height 6
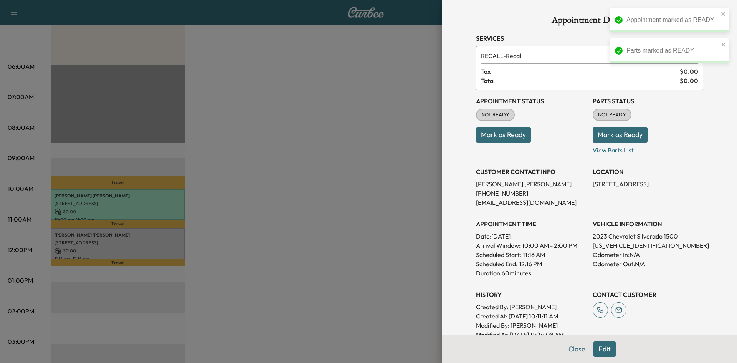
click at [510, 139] on button "Mark as Ready" at bounding box center [503, 134] width 55 height 15
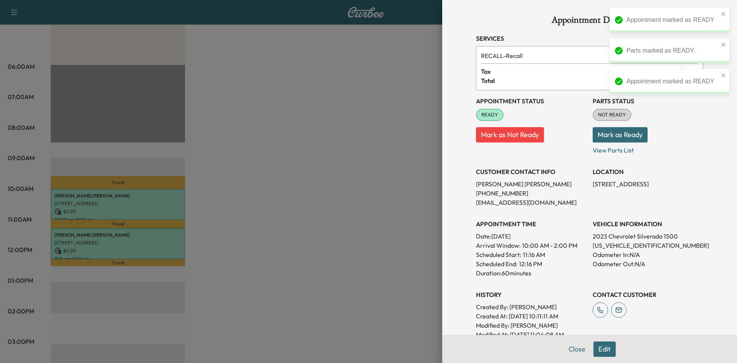
click at [622, 136] on button "Mark as Ready" at bounding box center [620, 134] width 55 height 15
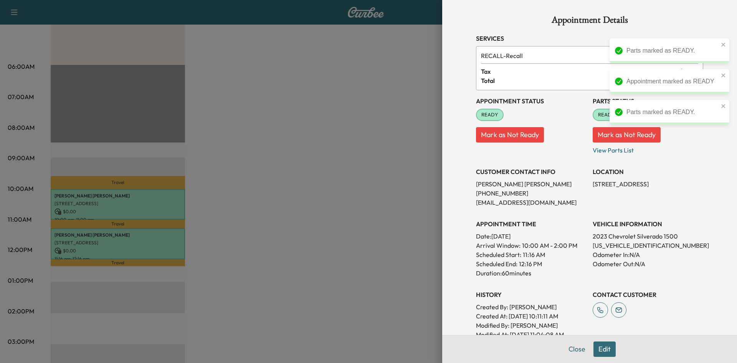
click at [376, 175] on div at bounding box center [368, 181] width 737 height 363
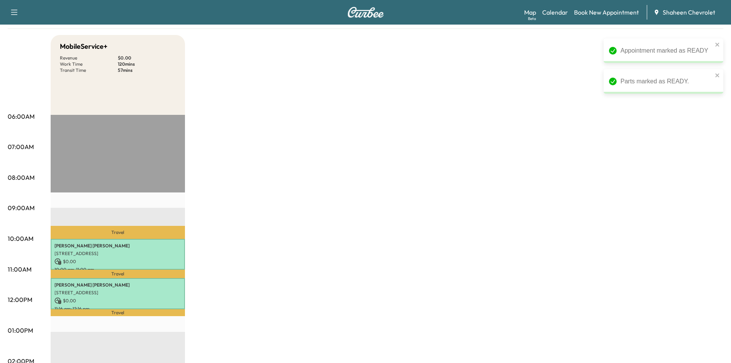
scroll to position [0, 0]
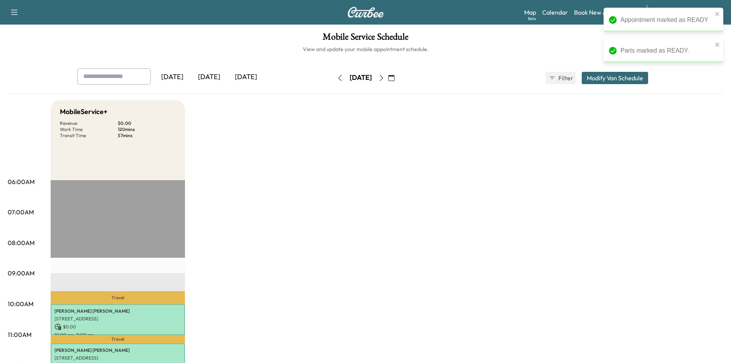
click at [334, 81] on button "button" at bounding box center [340, 78] width 13 height 12
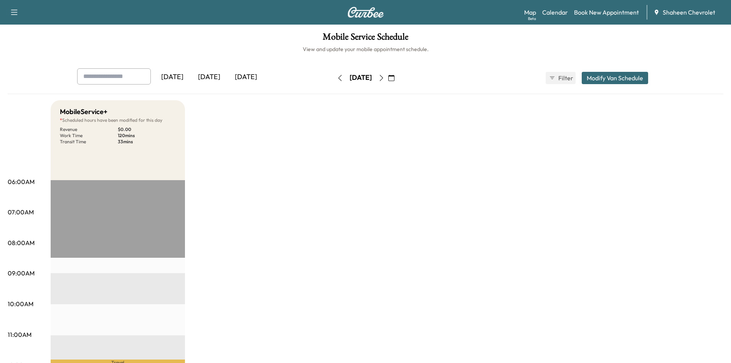
click at [337, 79] on icon "button" at bounding box center [340, 78] width 6 height 6
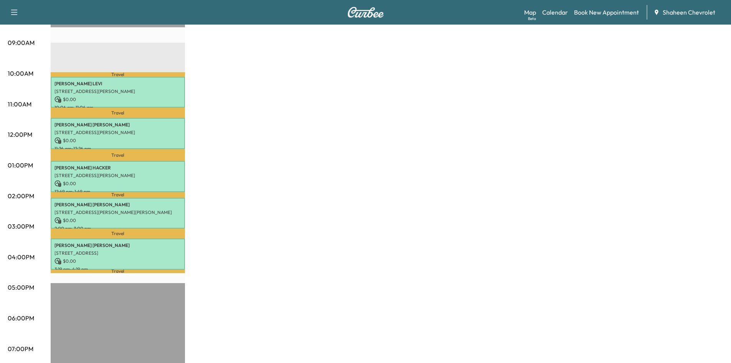
scroll to position [77, 0]
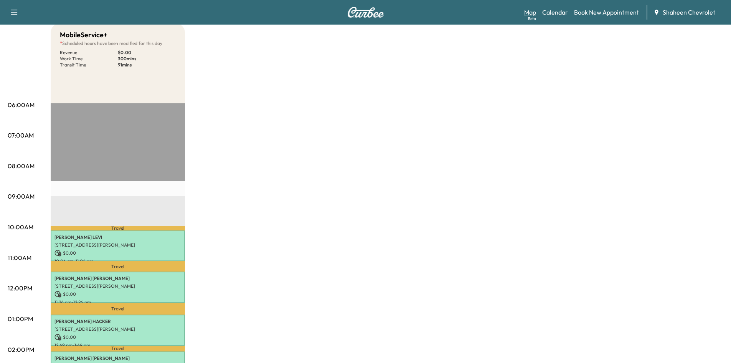
click at [527, 12] on link "Map Beta" at bounding box center [530, 12] width 12 height 9
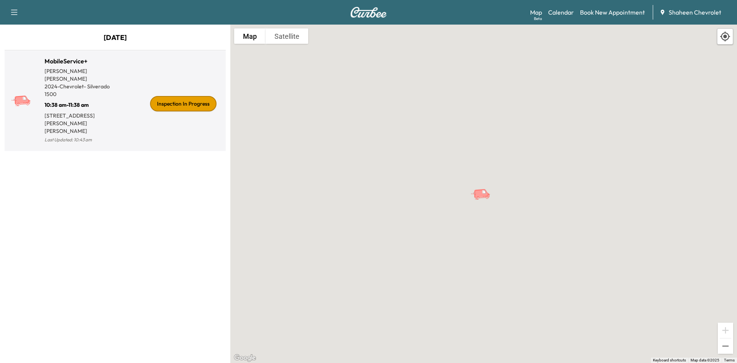
click at [206, 96] on div "Inspection In Progress" at bounding box center [183, 103] width 66 height 15
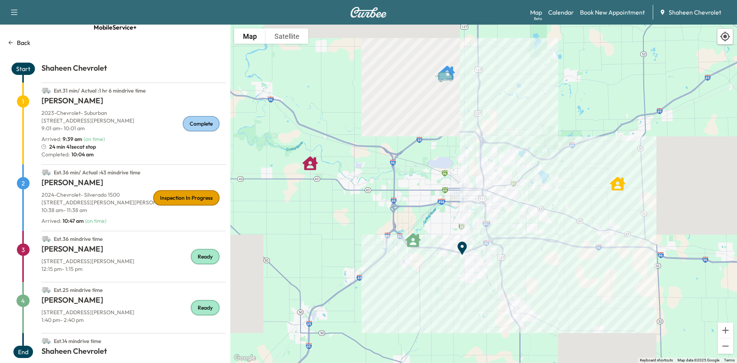
scroll to position [23, 0]
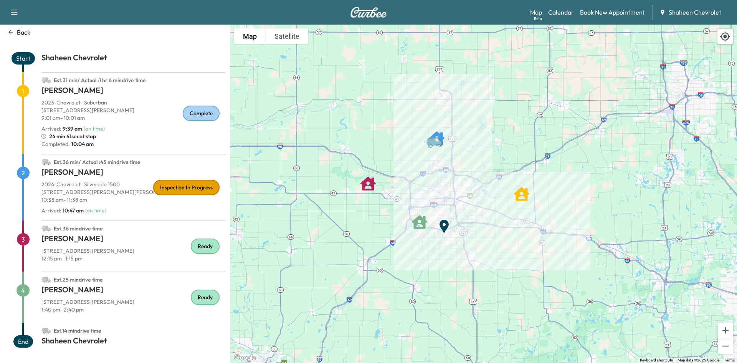
drag, startPoint x: 520, startPoint y: 122, endPoint x: 480, endPoint y: 193, distance: 81.9
click at [481, 194] on div "To activate drag with keyboard, press Alt + Enter. Once in keyboard drag state,…" at bounding box center [483, 194] width 507 height 338
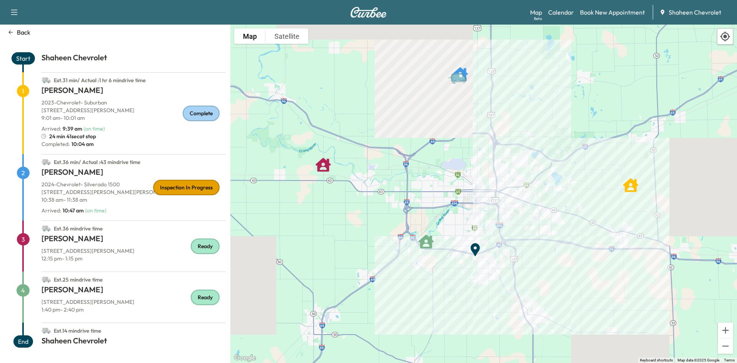
drag, startPoint x: 428, startPoint y: 183, endPoint x: 505, endPoint y: 168, distance: 78.6
click at [505, 168] on div "To activate drag with keyboard, press Alt + Enter. Once in keyboard drag state,…" at bounding box center [483, 194] width 507 height 338
